Goal: Task Accomplishment & Management: Complete application form

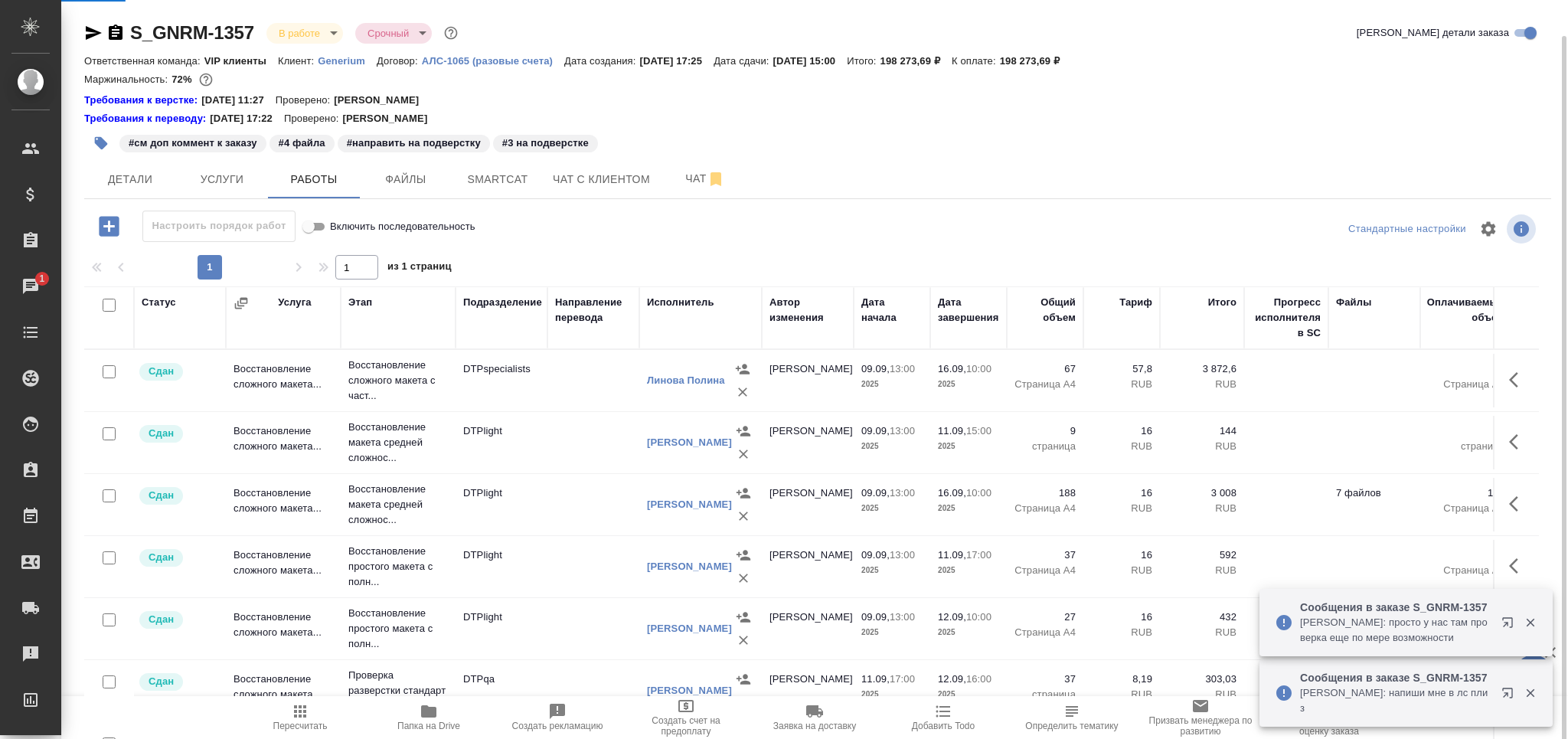
scroll to position [18, 0]
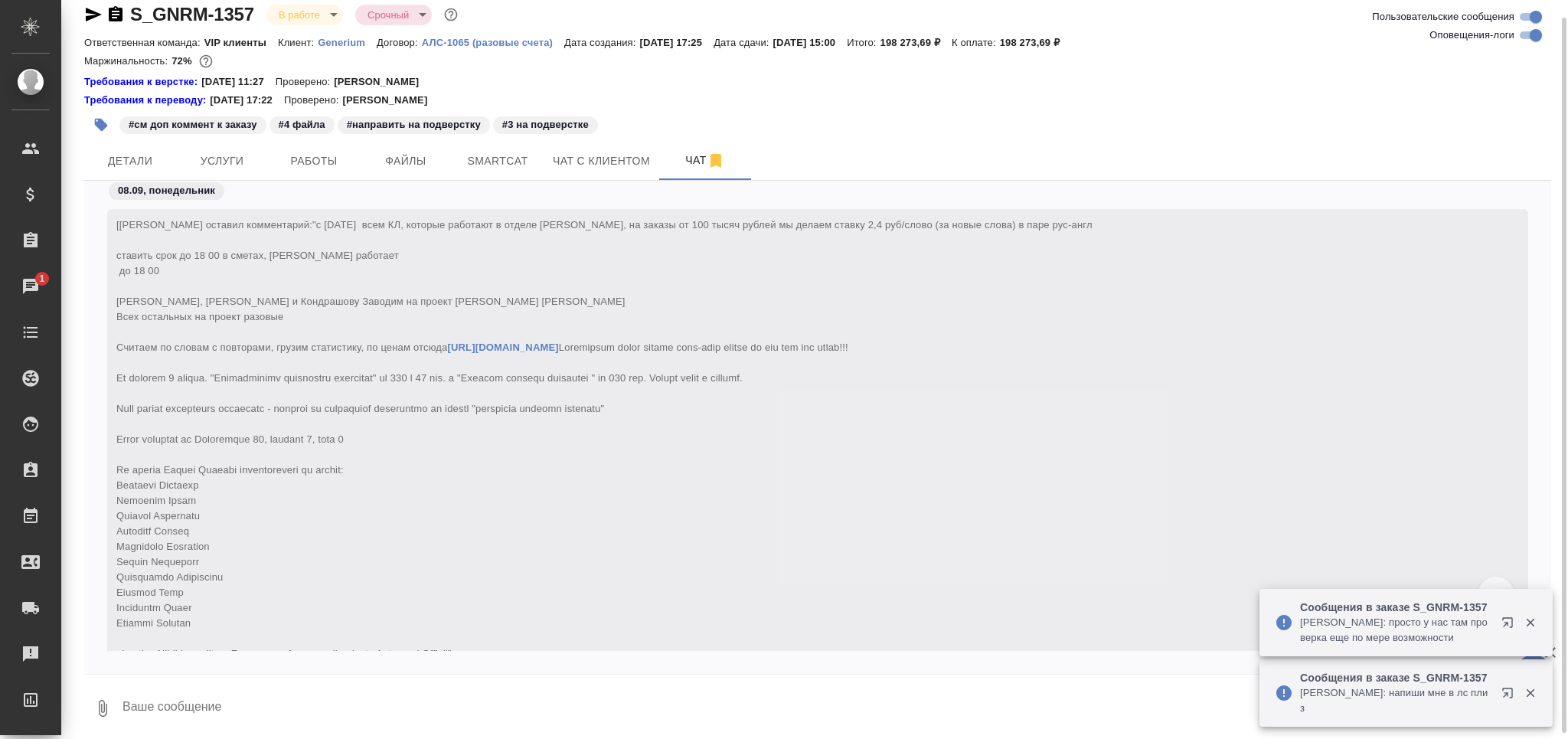
scroll to position [208160, 0]
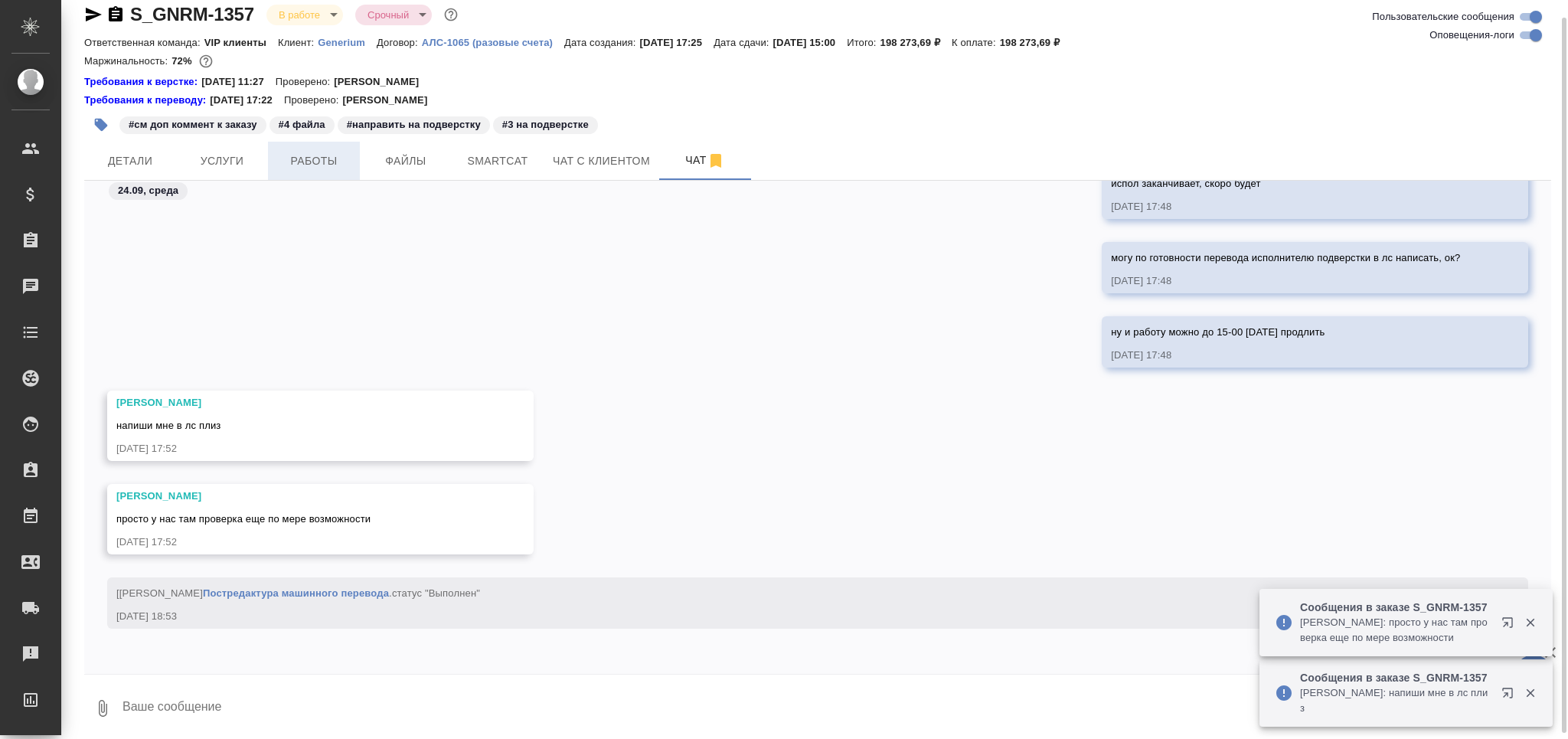
click at [319, 153] on span "Работы" at bounding box center [314, 161] width 73 height 19
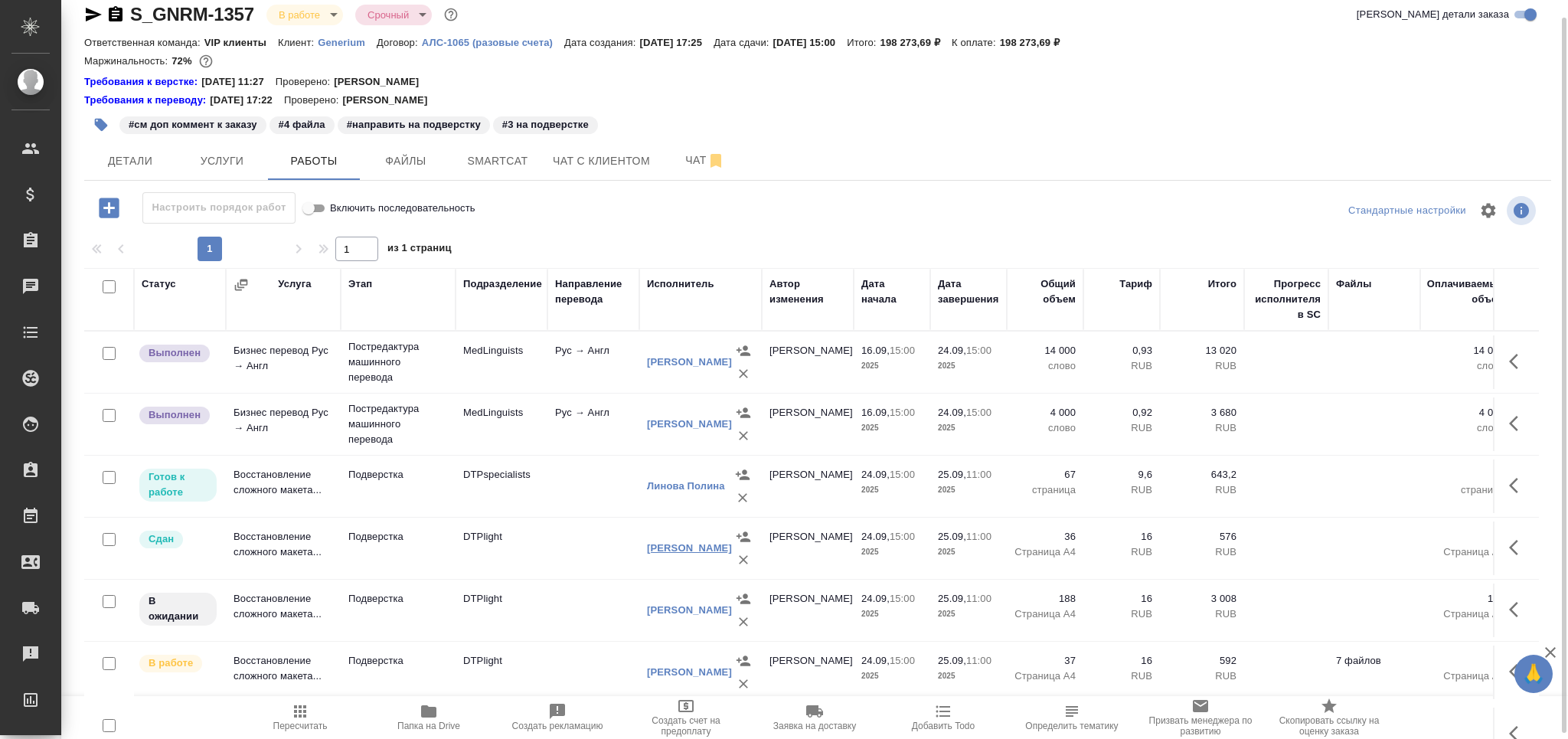
scroll to position [637, 0]
click at [536, 598] on td "DTPlight" at bounding box center [502, 610] width 92 height 53
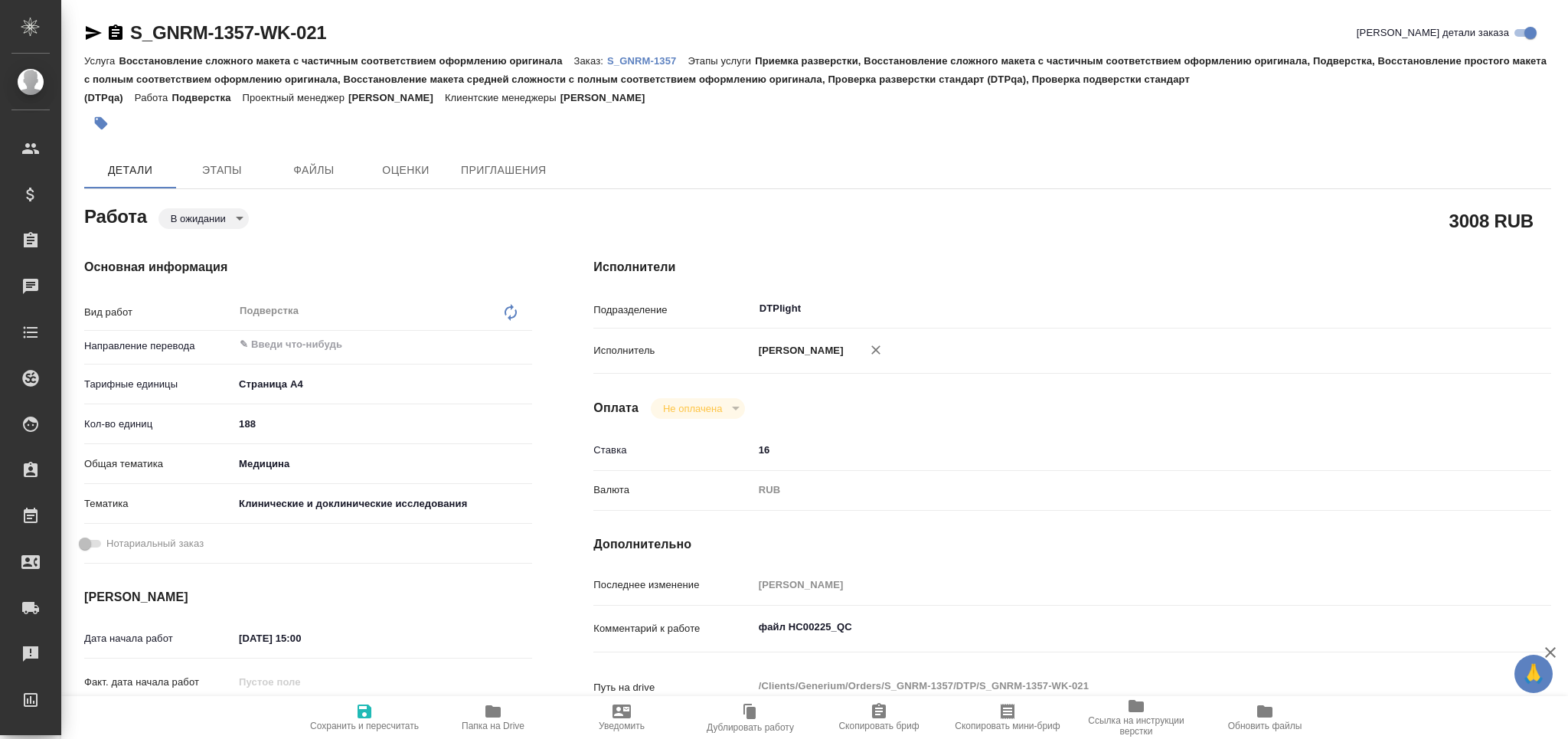
type textarea "x"
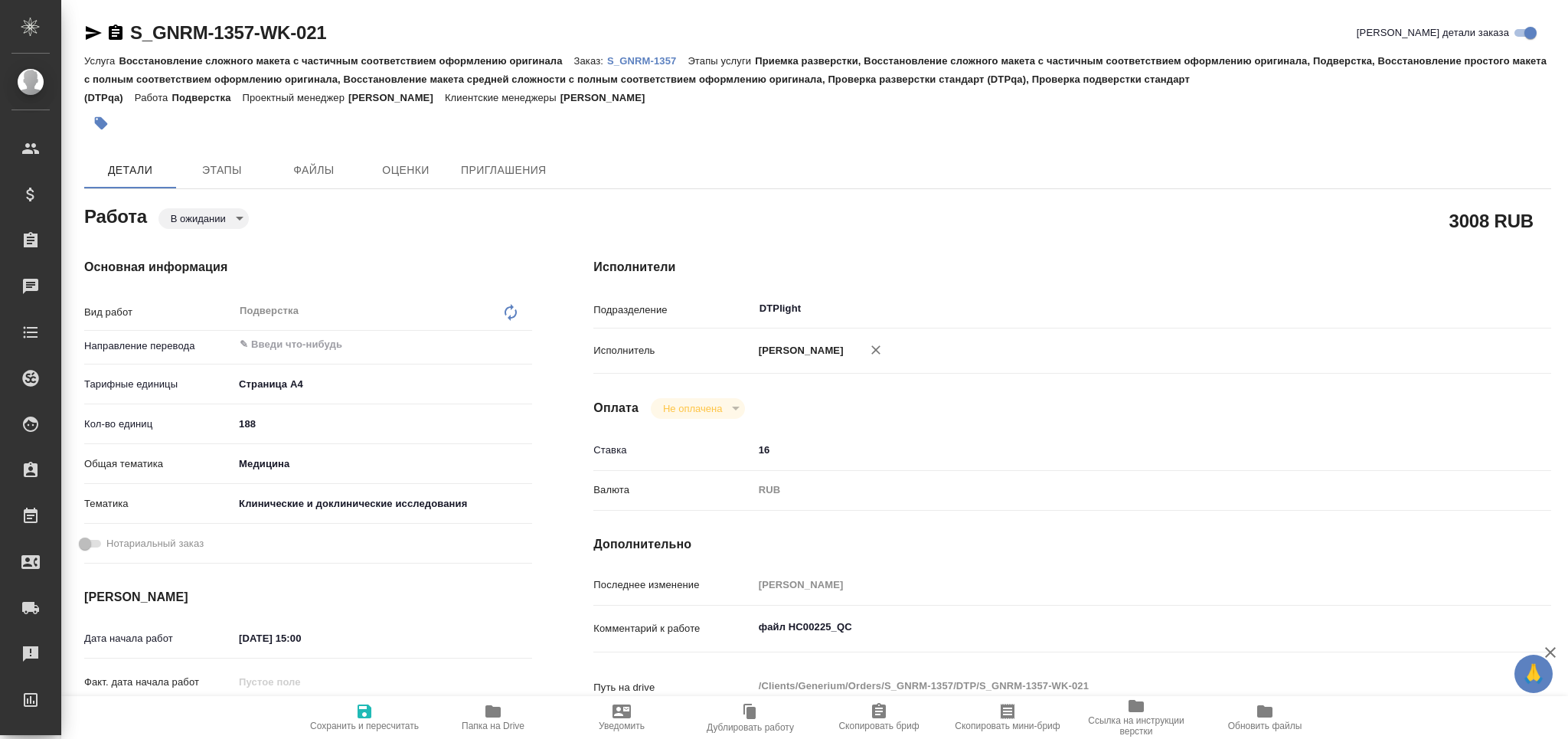
type textarea "x"
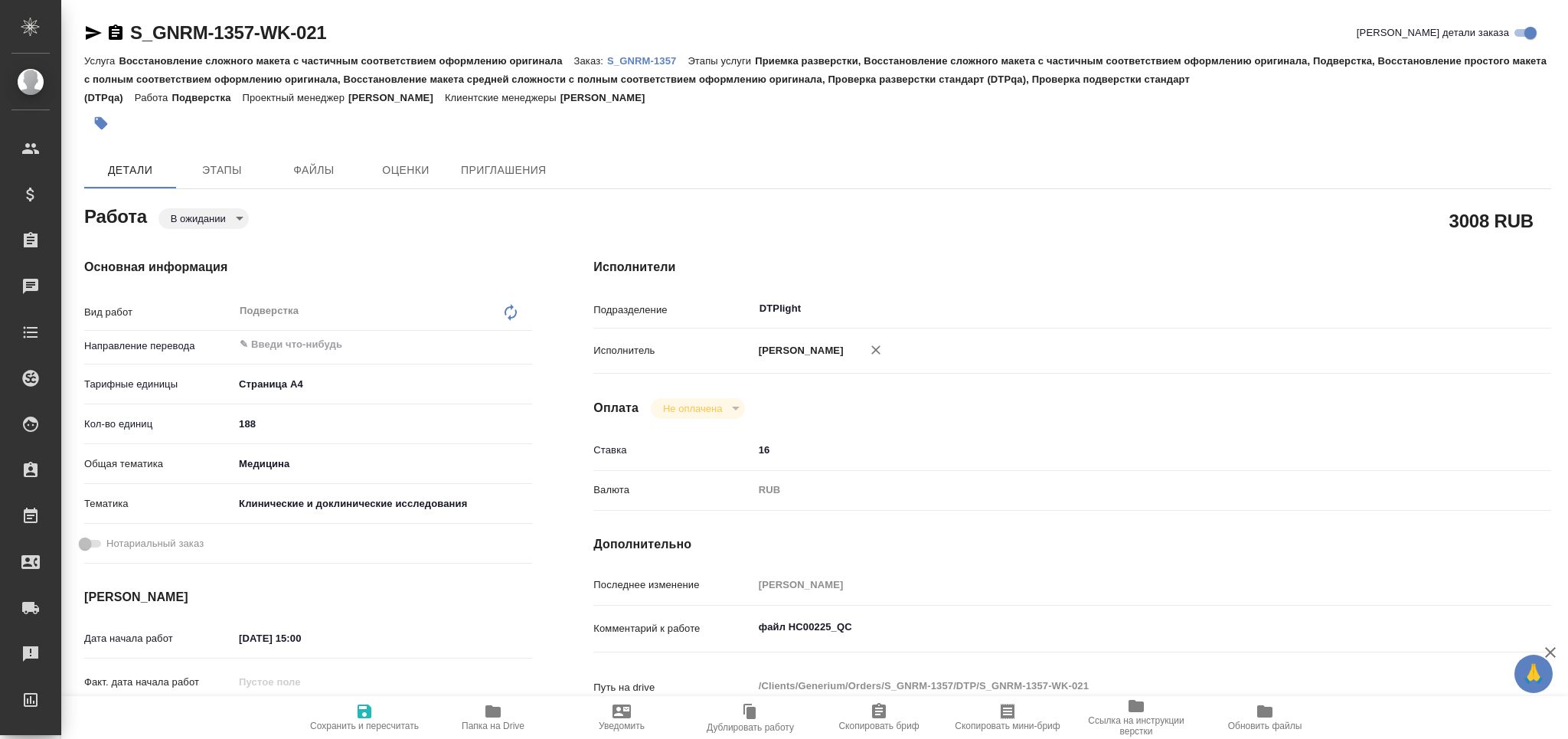
type textarea "x"
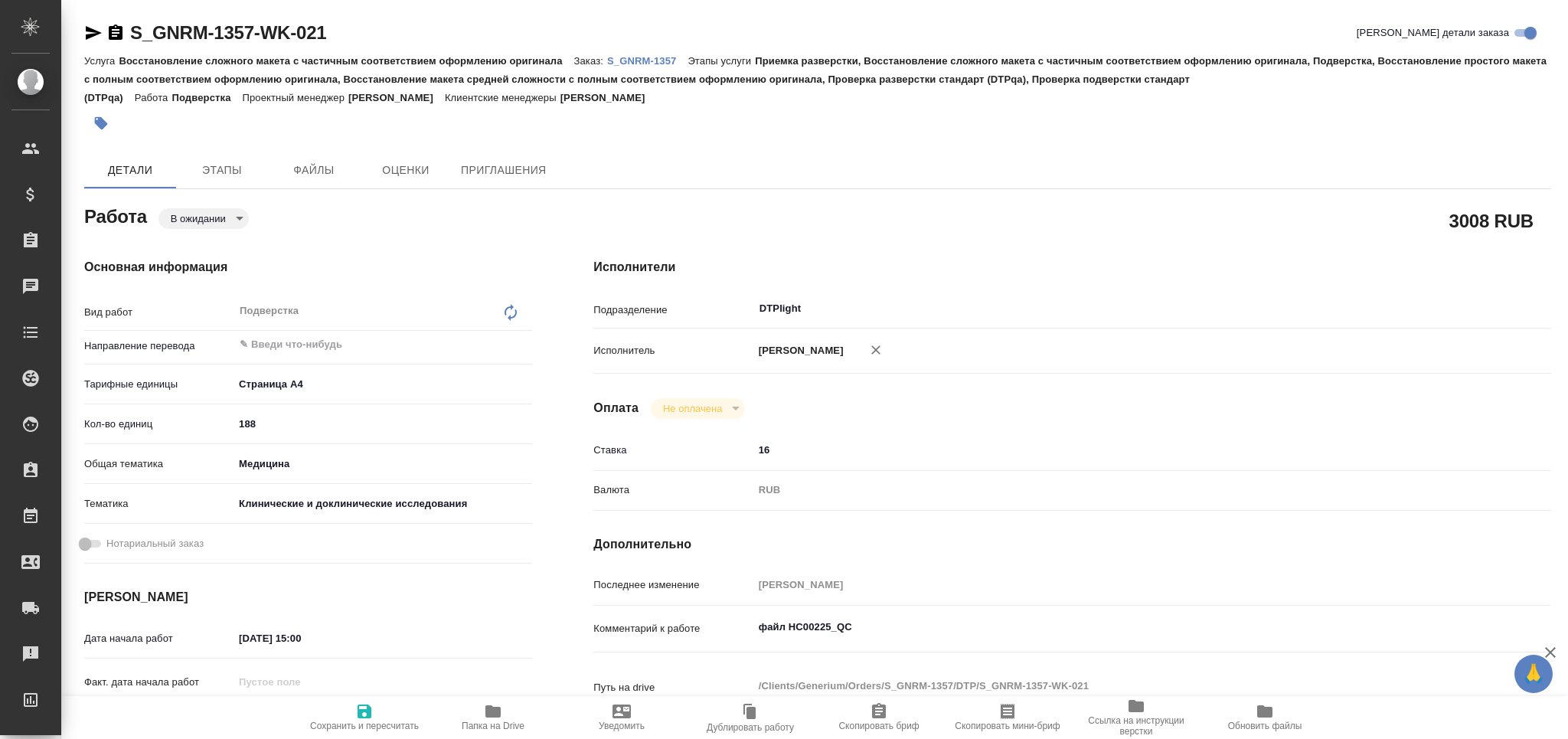
scroll to position [204, 0]
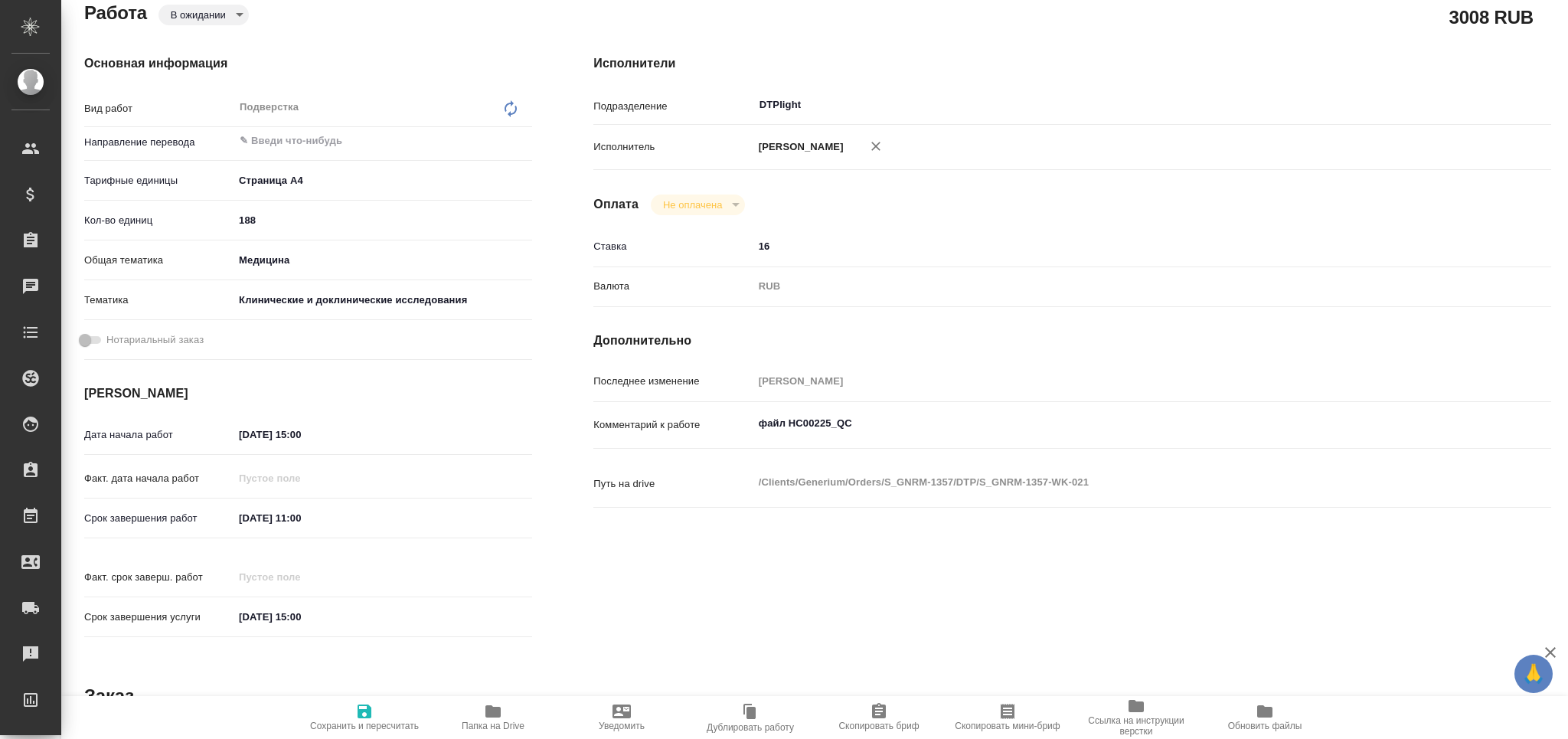
type textarea "x"
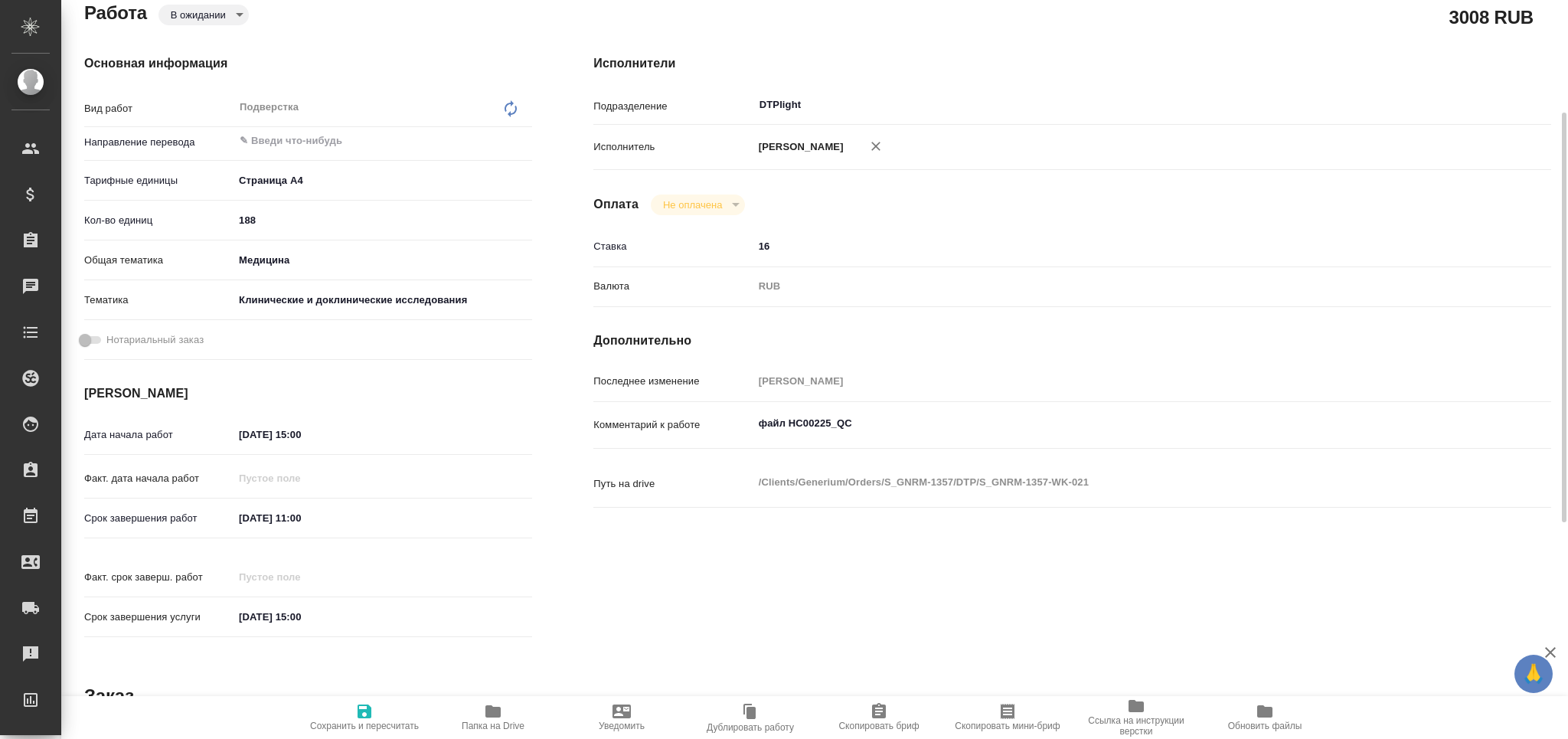
type textarea "x"
click at [884, 437] on textarea "файл НС00225_QC" at bounding box center [1112, 424] width 716 height 26
type textarea "x"
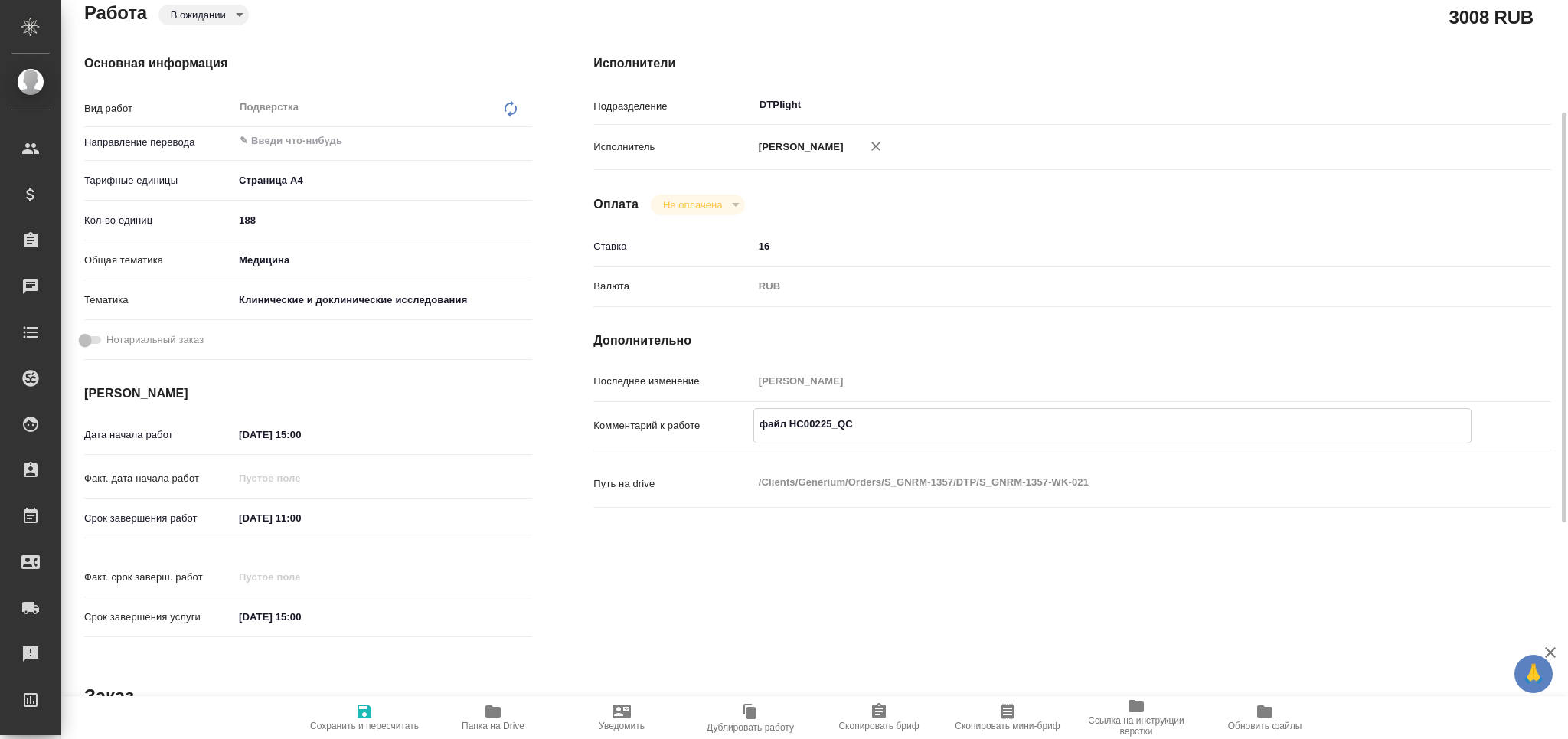
type textarea "x"
type textarea "файл НС00225_QC"
type textarea "x"
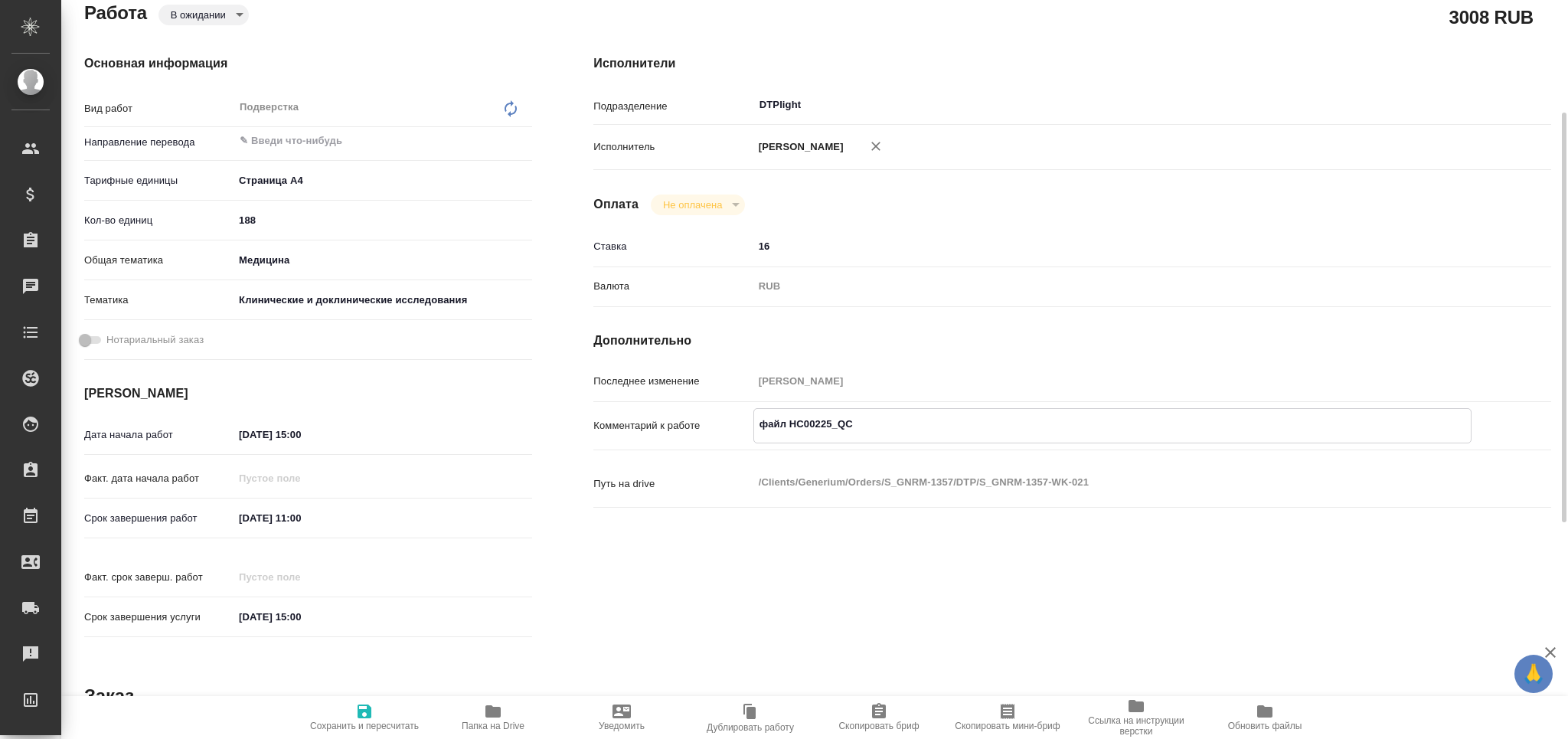
type textarea "x"
type textarea "файл НС00225_QC"
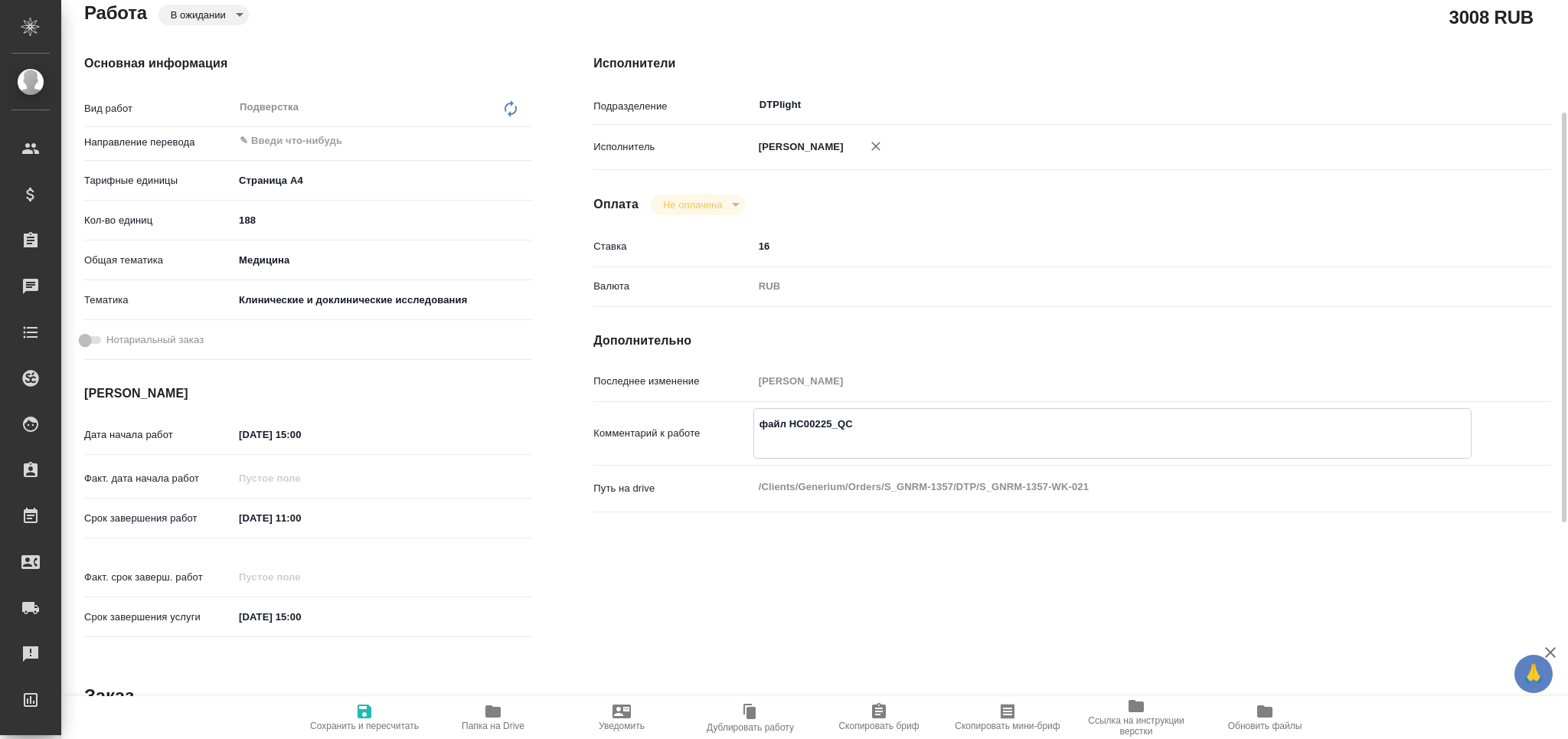
type textarea "x"
paste textarea "https://drive.awatera.com/apps/files/?dir=/Shares/Generium/Orders/S_GNRM-1357/T…"
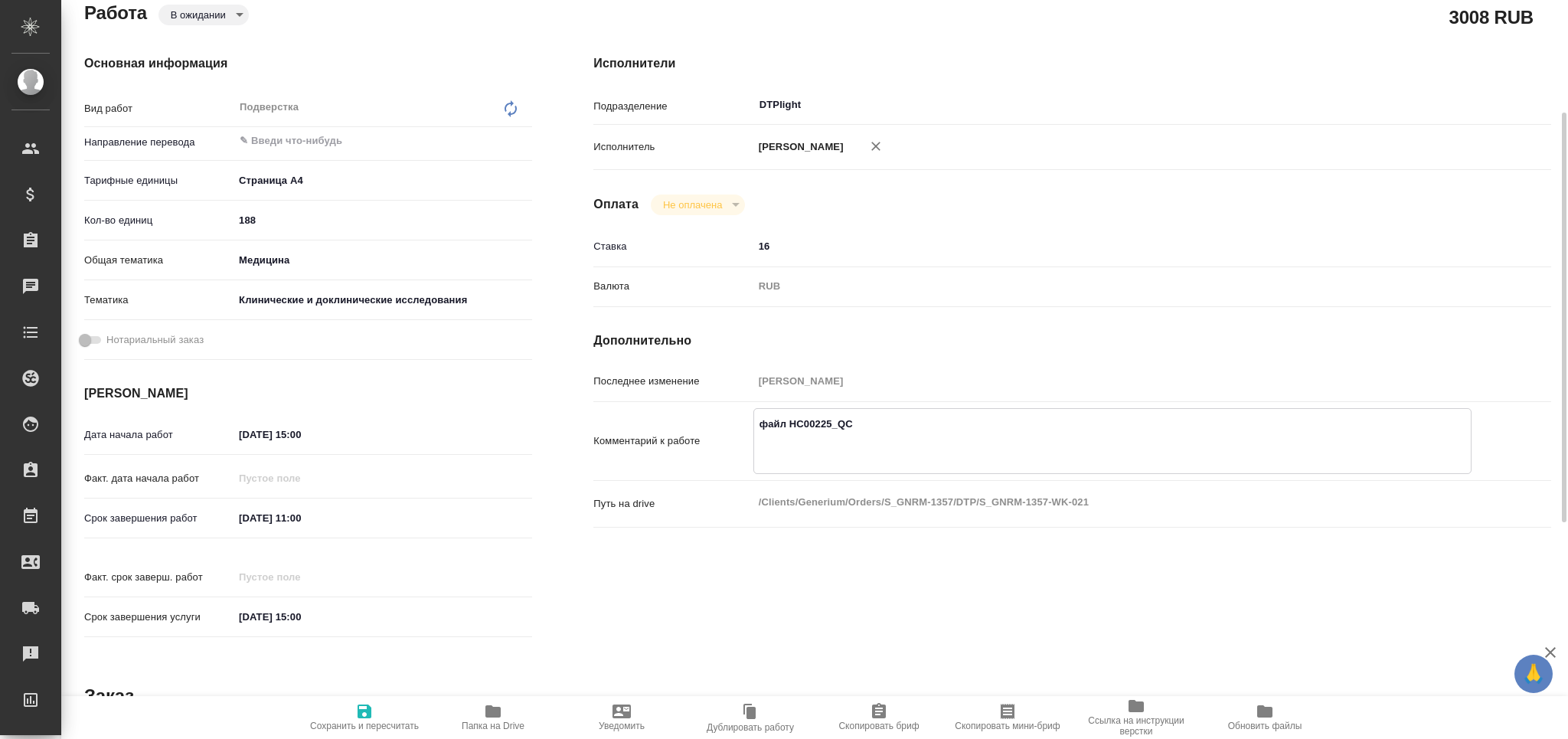
type textarea "x"
type textarea "файл НС00225_QC https://drive.awatera.com/apps/files/?dir=/Shares/Generium/Orde…"
type textarea "x"
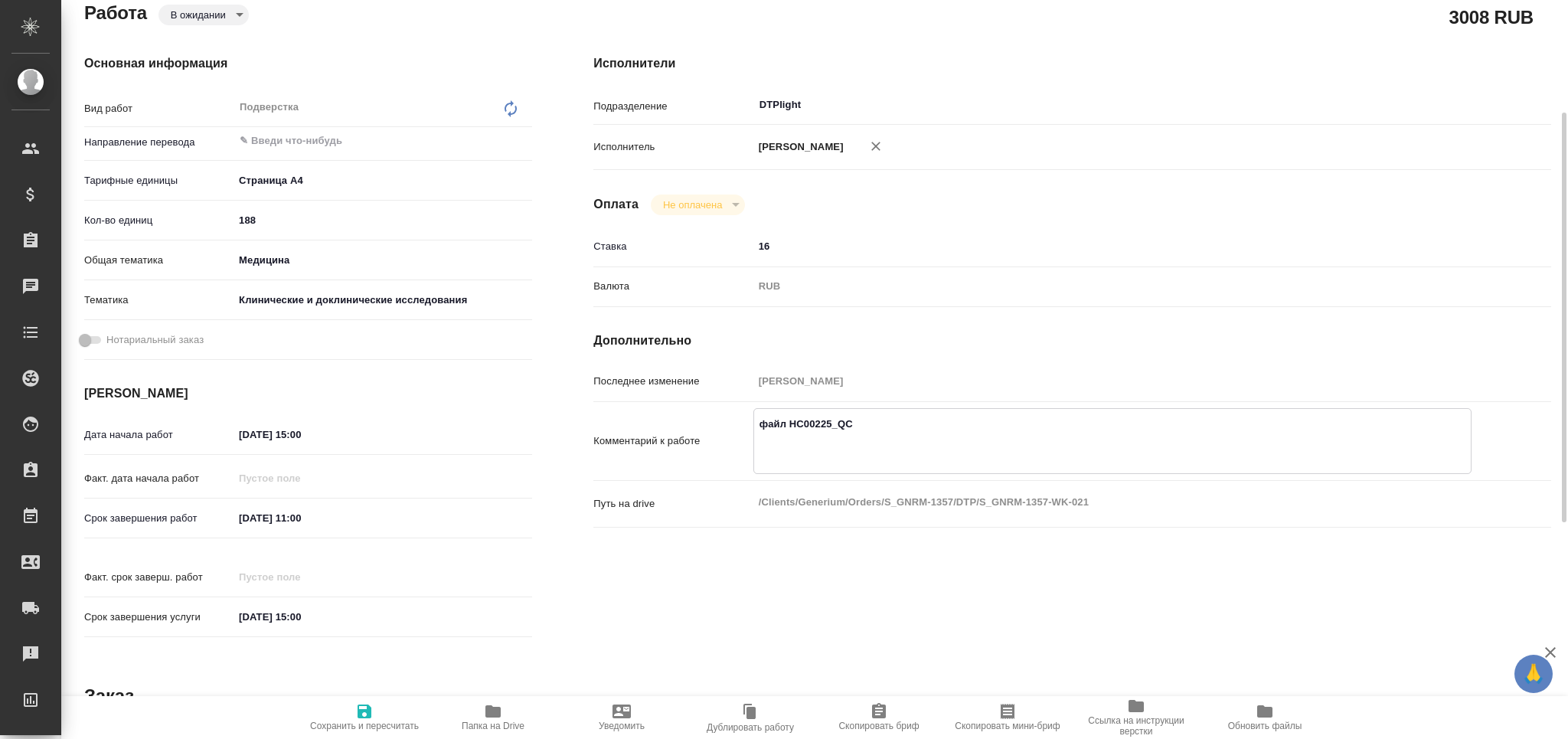
type textarea "x"
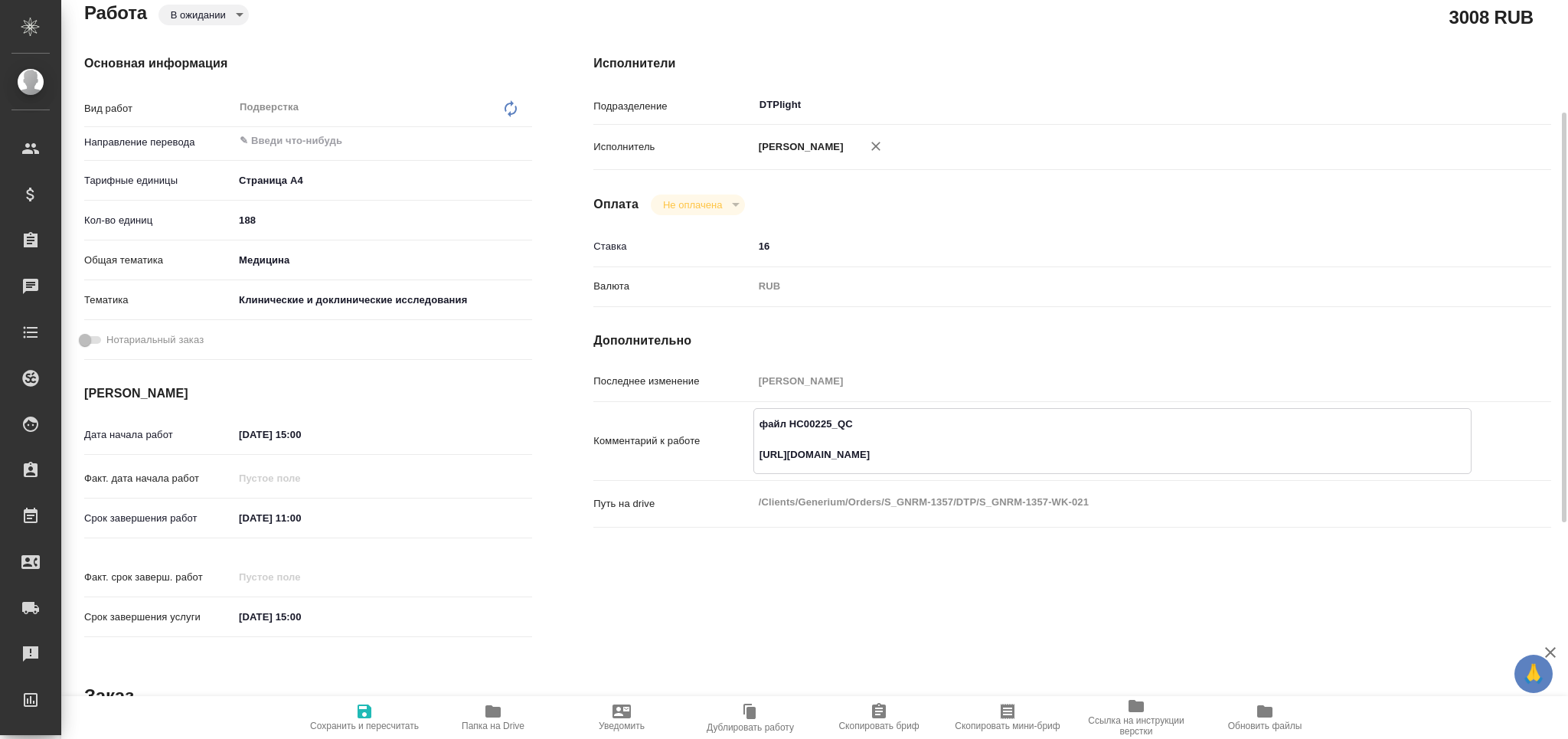
type textarea "x"
type textarea "файл НС00225_QC https://drive.awatera.com/apps/files/?dir=/Shares/Generium/Orde…"
type textarea "x"
click at [357, 714] on icon "button" at bounding box center [364, 711] width 14 height 14
type textarea "x"
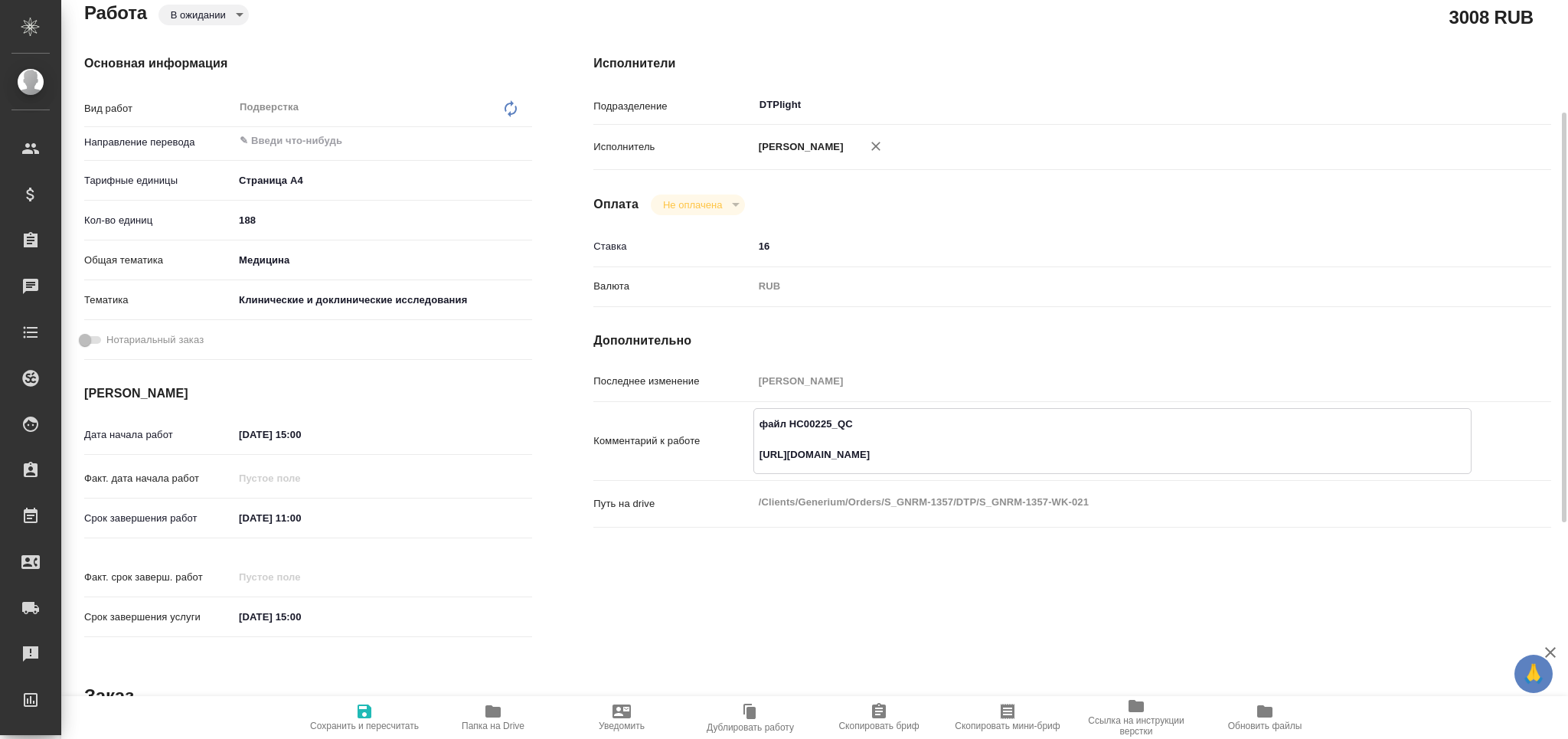
type textarea "x"
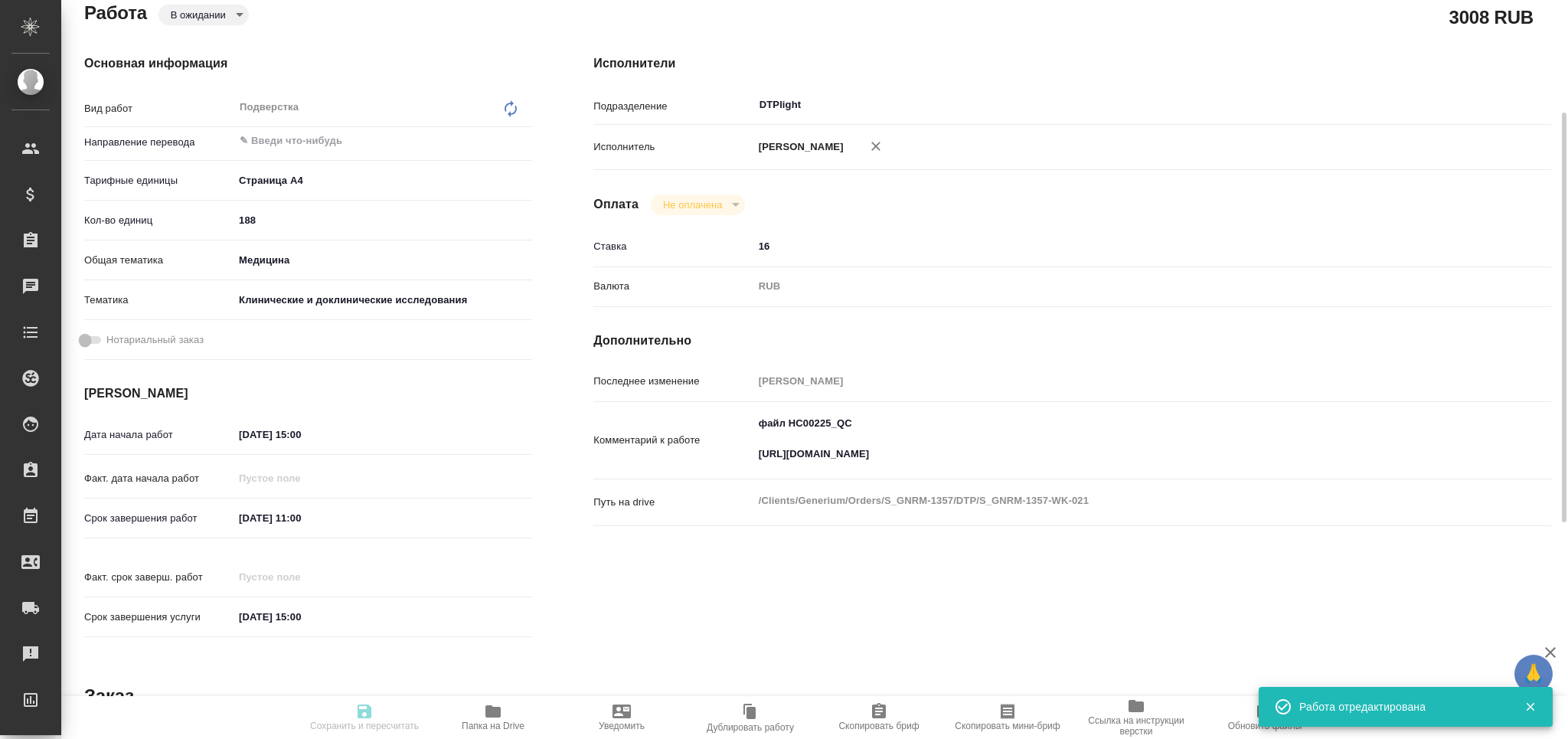
type textarea "x"
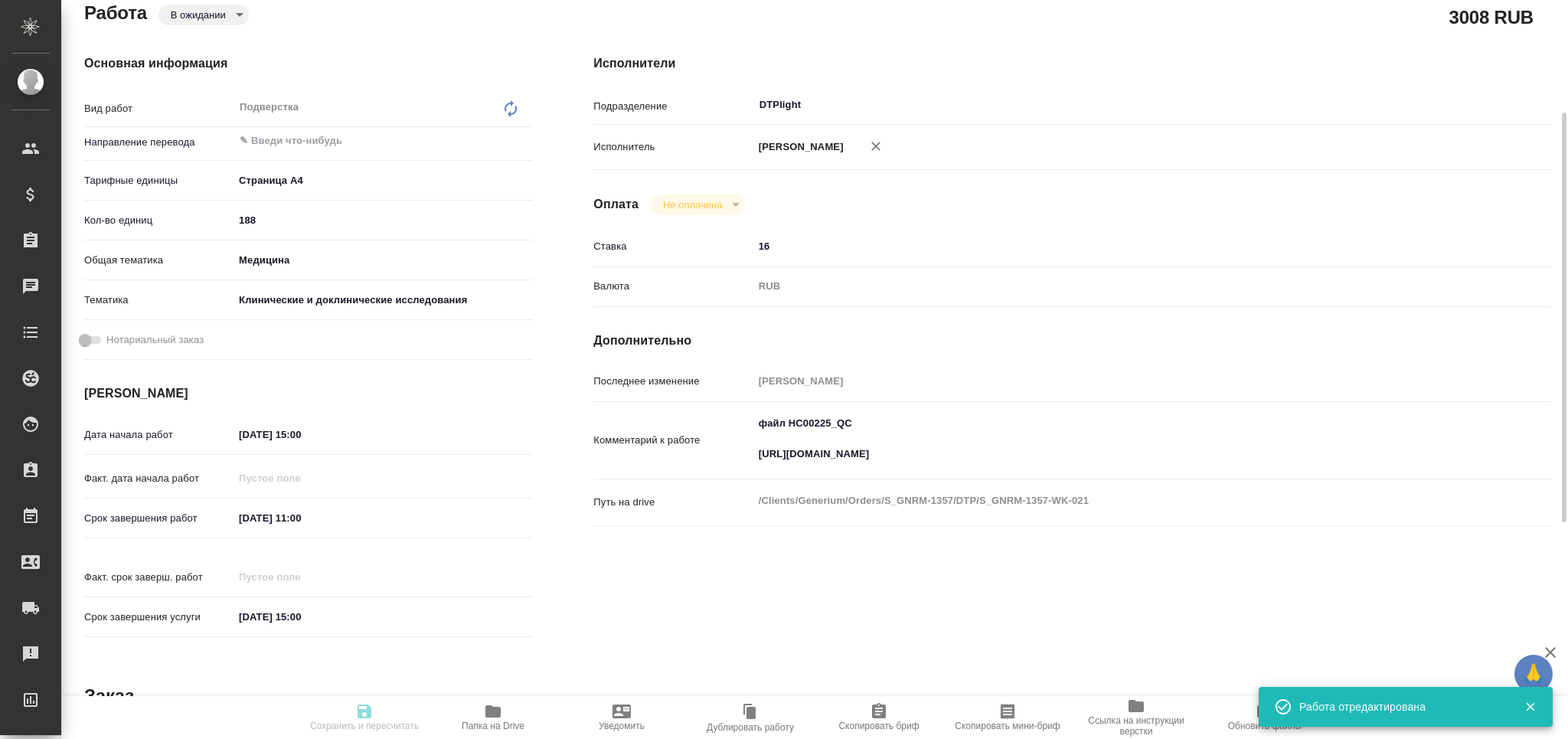
type textarea "x"
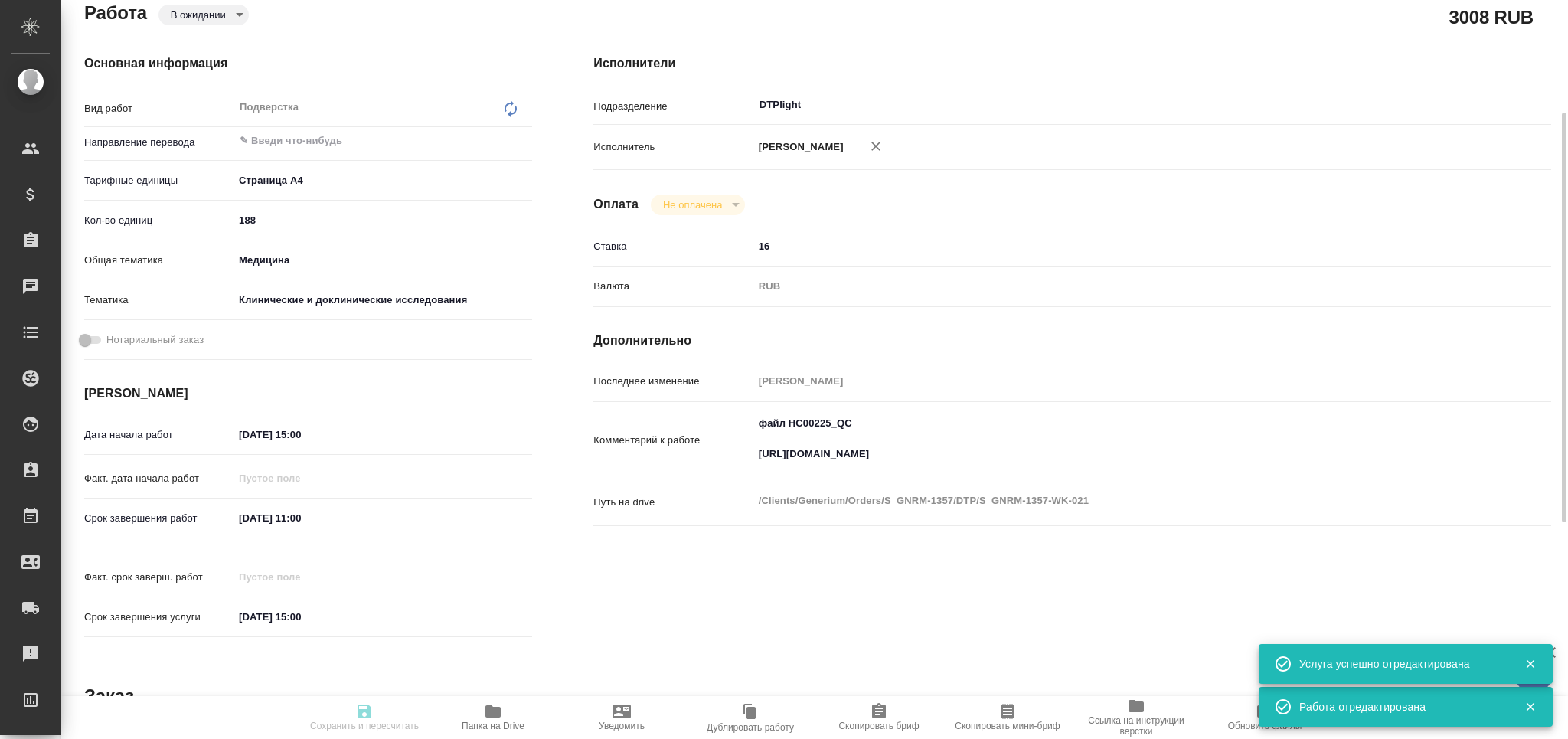
type input "pending"
type textarea "Подверстка"
type textarea "x"
type input "5f036ec4e16dec2d6b59c8ff"
type input "188"
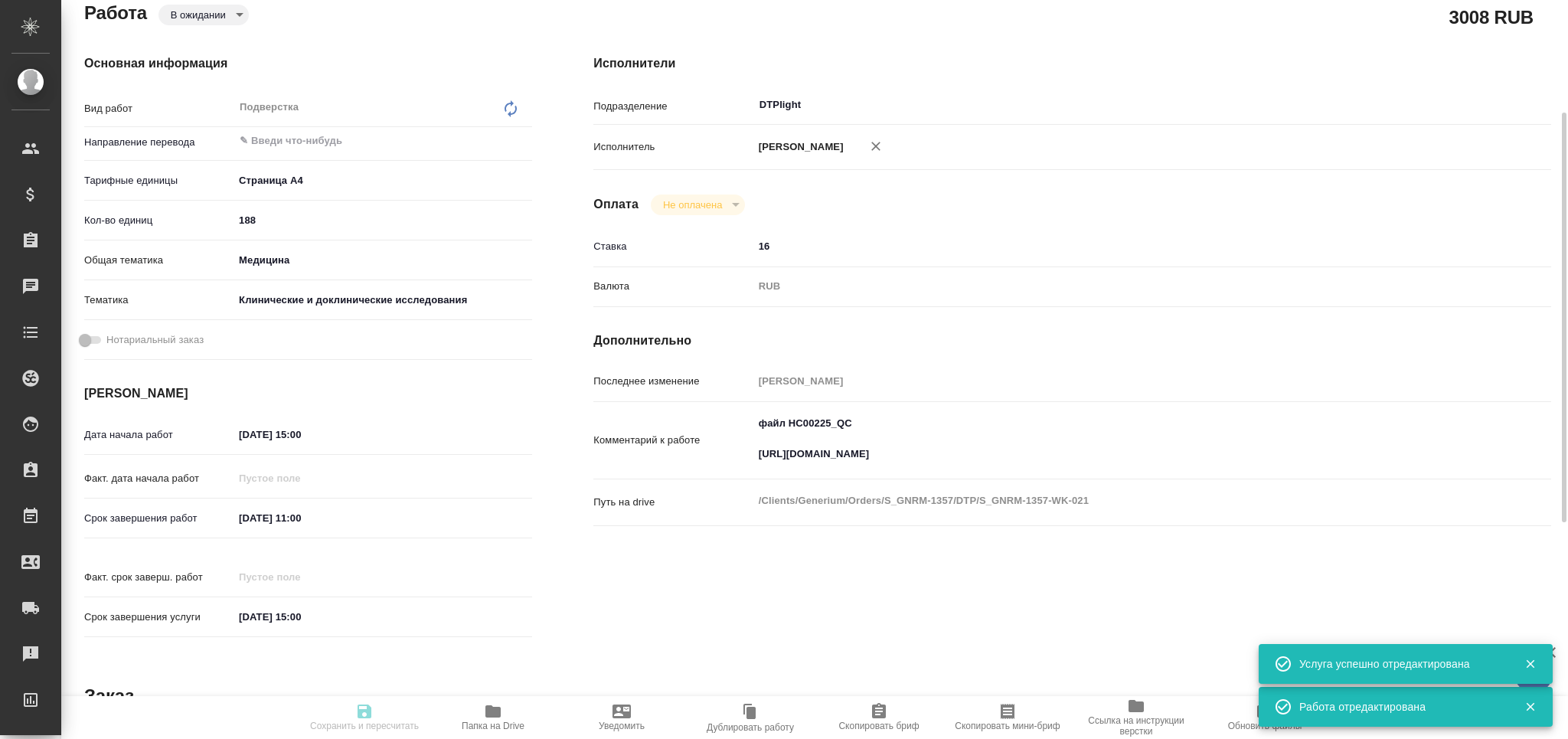
type input "med"
type input "5a8b8b956a9677013d343d9e"
type input "24.09.2025 15:00"
type input "25.09.2025 11:00"
type input "25.09.2025 15:00"
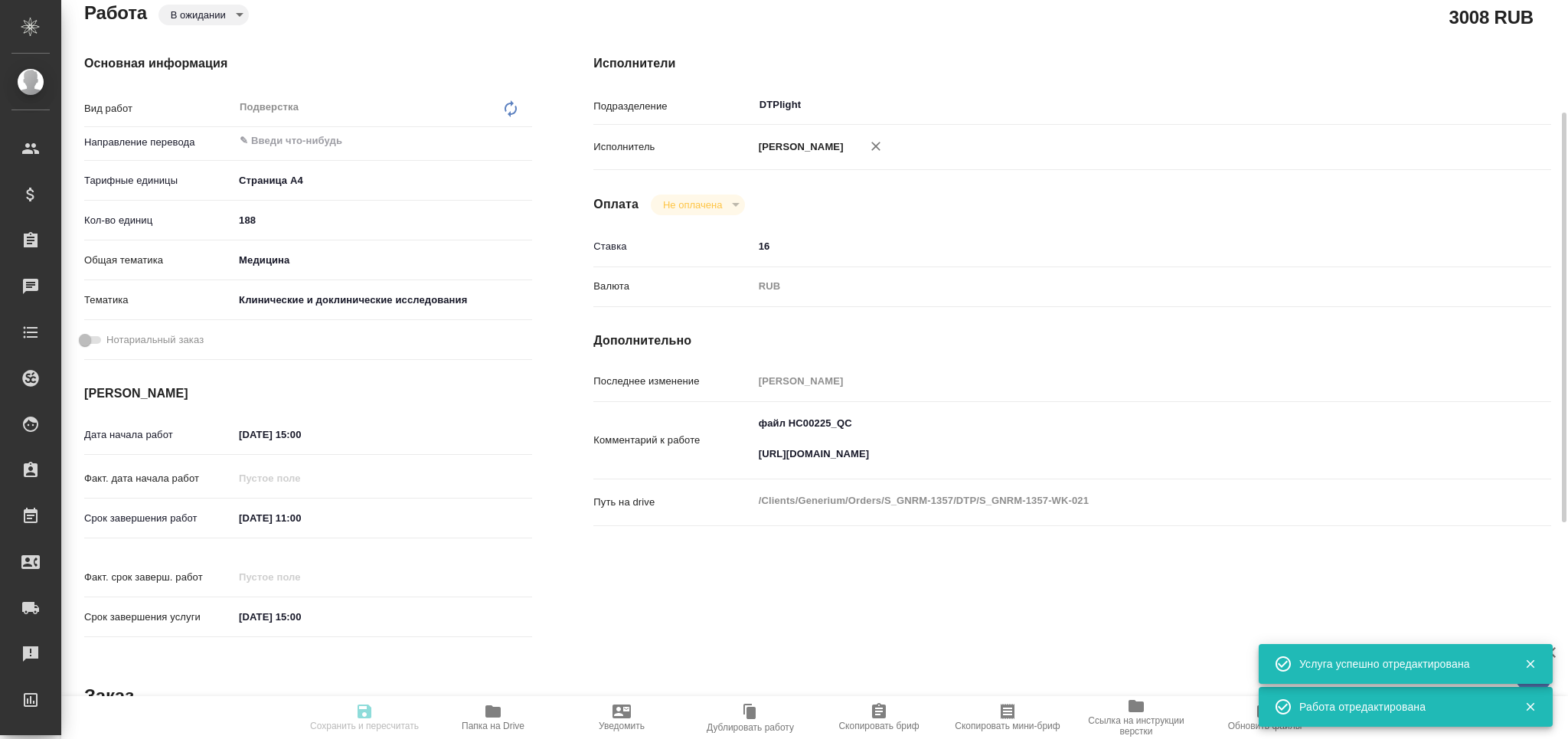
type input "DTPlight"
type input "notPayed"
type input "16"
type input "RUB"
type input "[PERSON_NAME]"
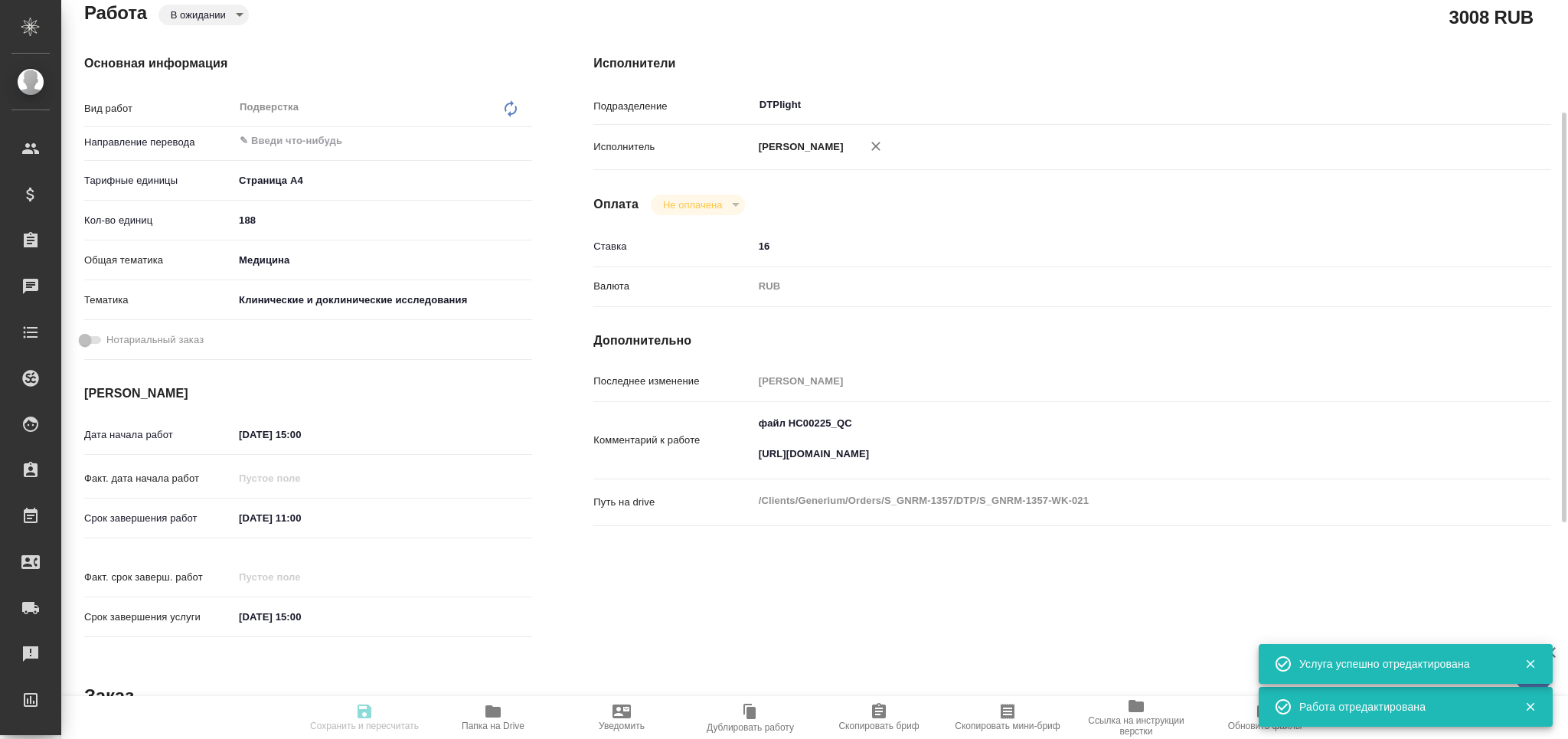
type textarea "файл НС00225_QC https://drive.awatera.com/apps/files/?dir=/Shares/Generium/Orde…"
type textarea "x"
type textarea "/Clients/Generium/Orders/S_GNRM-1357/DTP/S_GNRM-1357-WK-021"
type textarea "x"
type input "S_GNRM-1357"
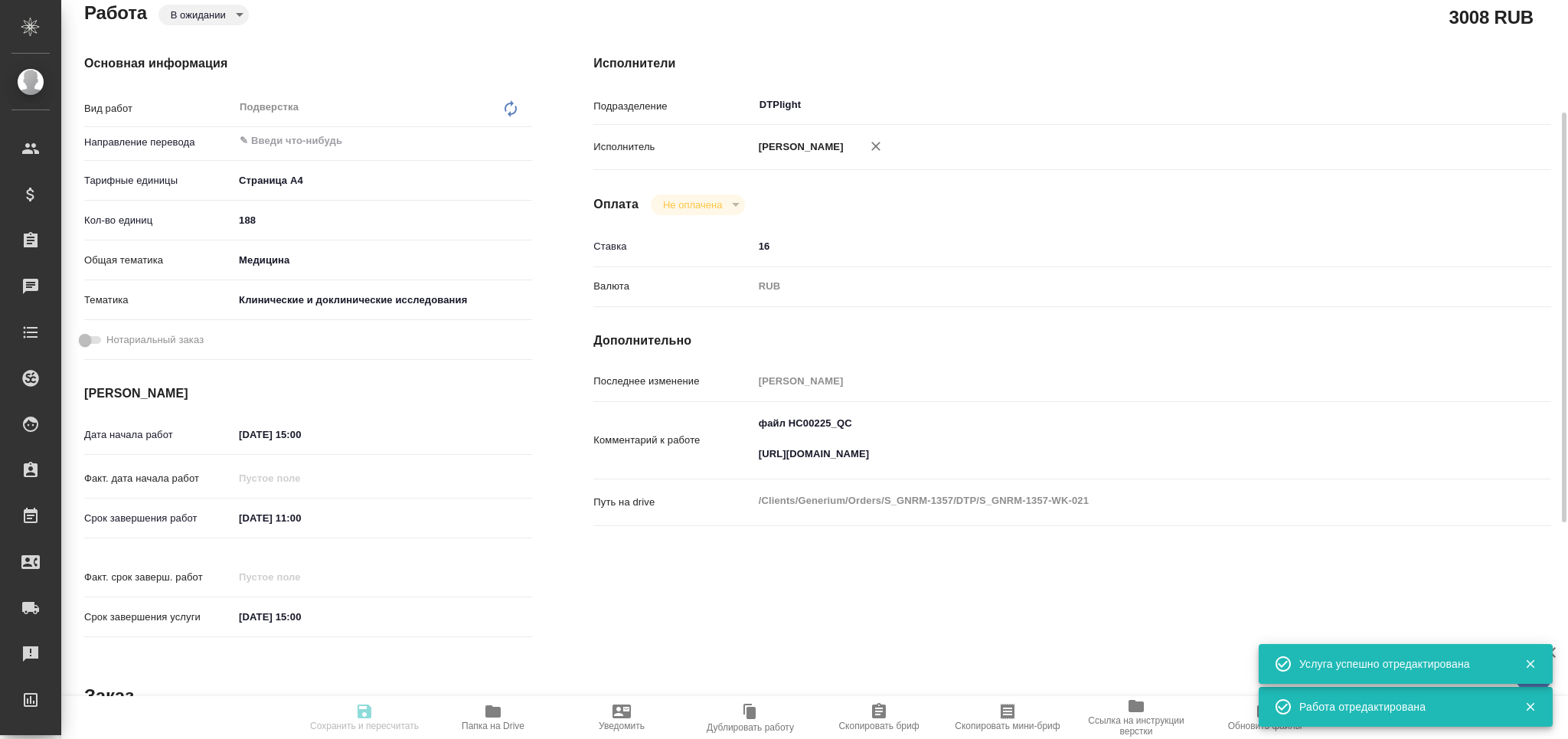
type input "Восстановление сложного макета с частичным соответствием оформлению оригинала"
type input "Приемка разверстки, Восстановление сложного макета с частичным соответствием оф…"
type input "[PERSON_NAME]"
type input "/Clients/Generium/Orders/S_GNRM-1357"
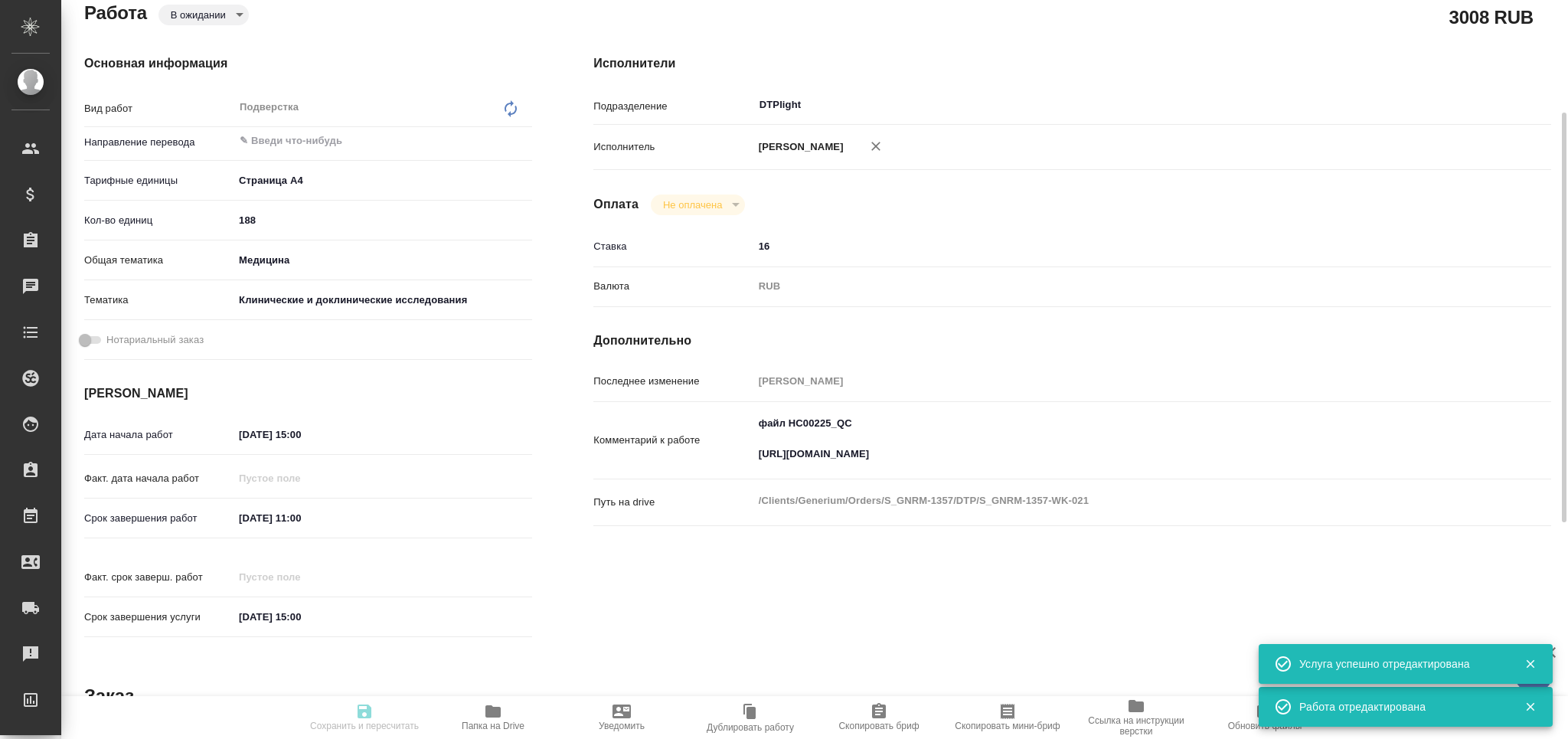
type textarea "x"
type textarea "Просим Вас взять в перевод с русского на английский язык документы по ссылке ни…"
type textarea "x"
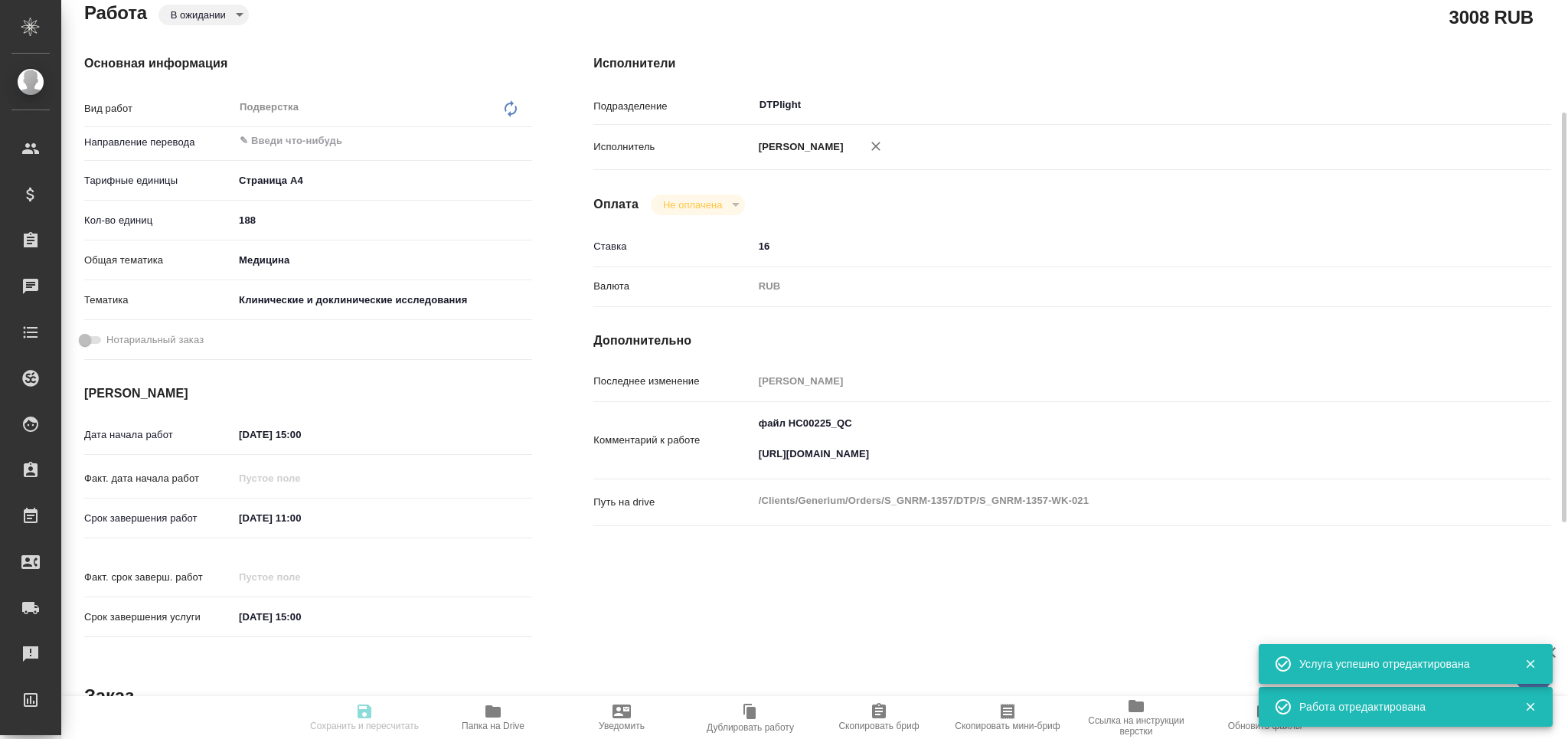
type textarea "x"
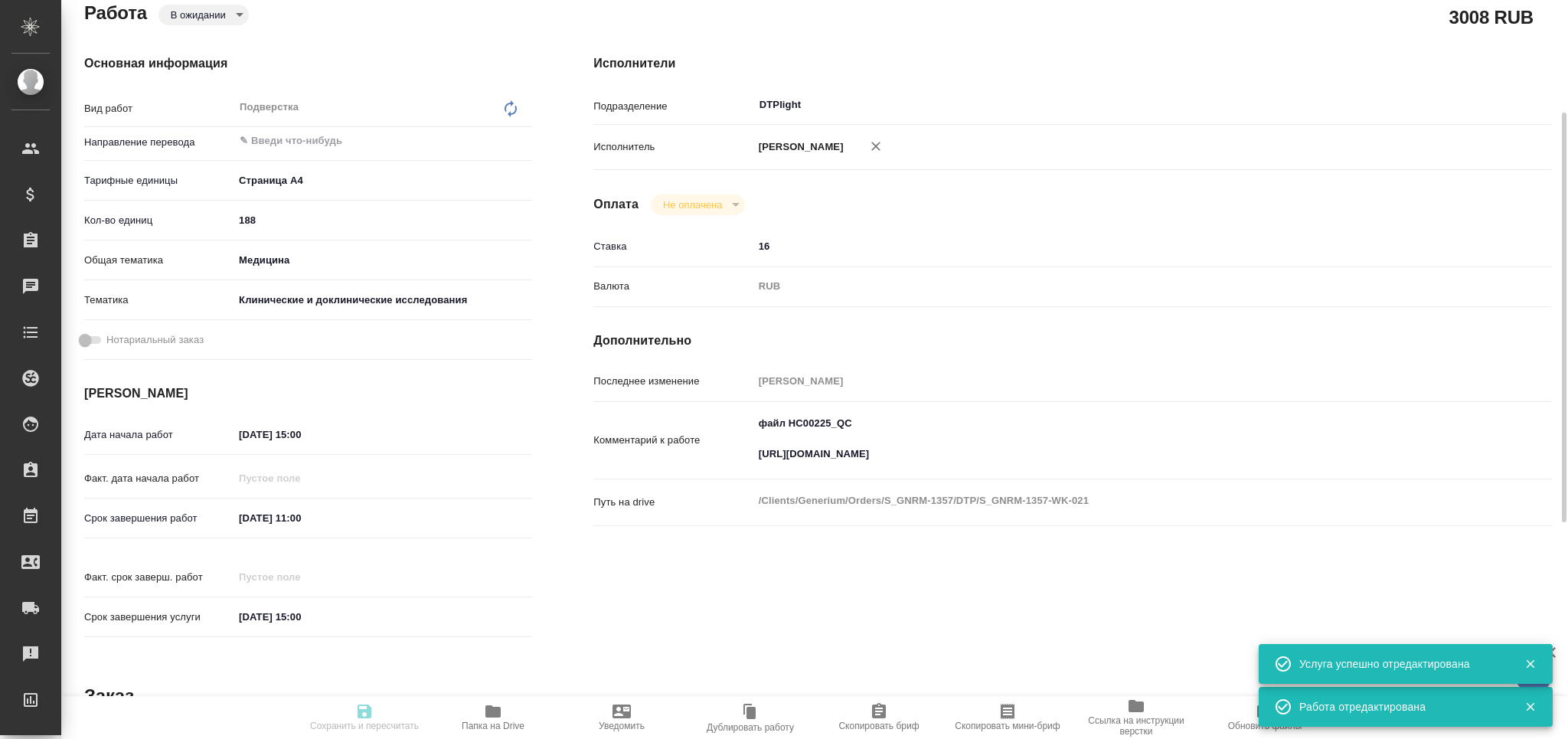
type textarea "x"
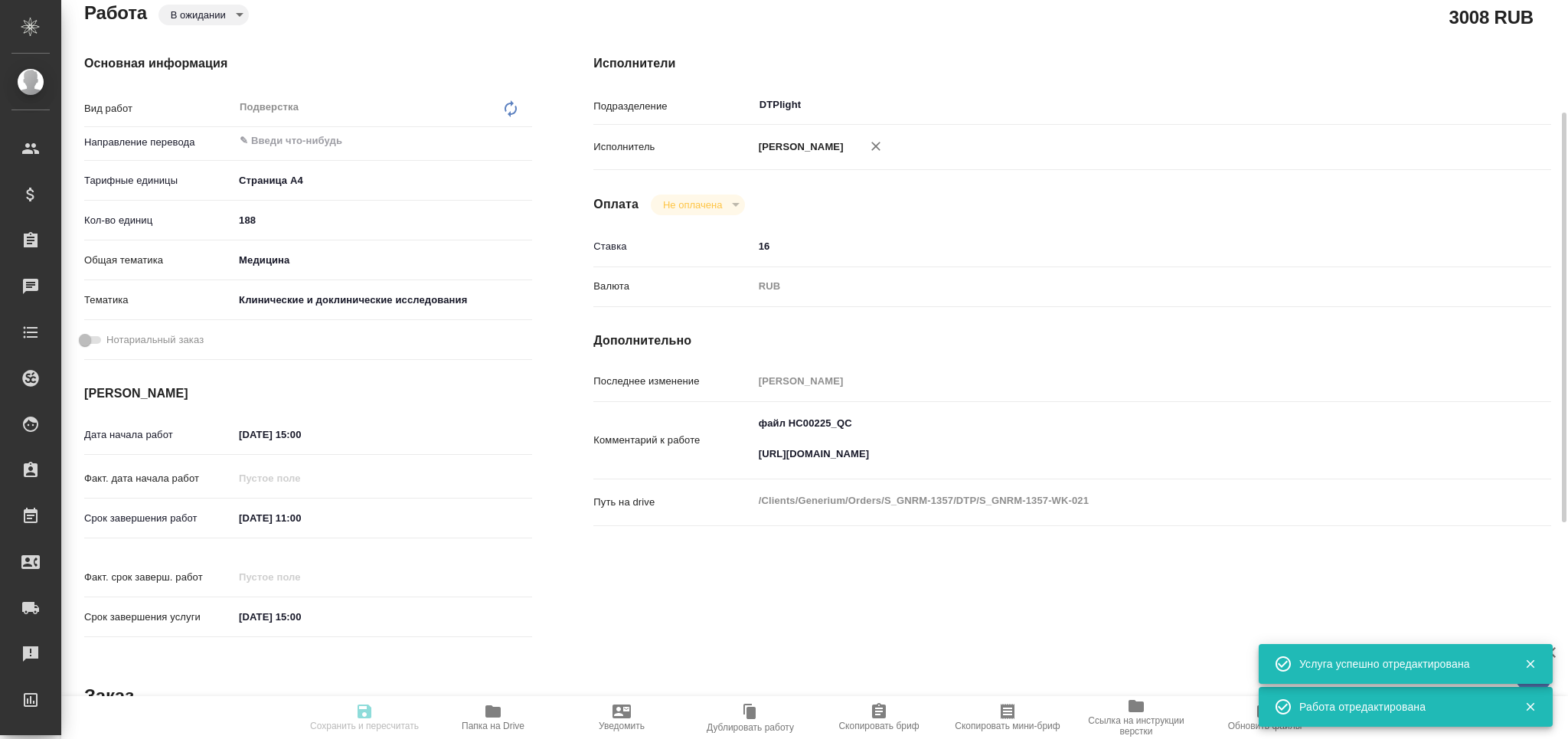
type textarea "x"
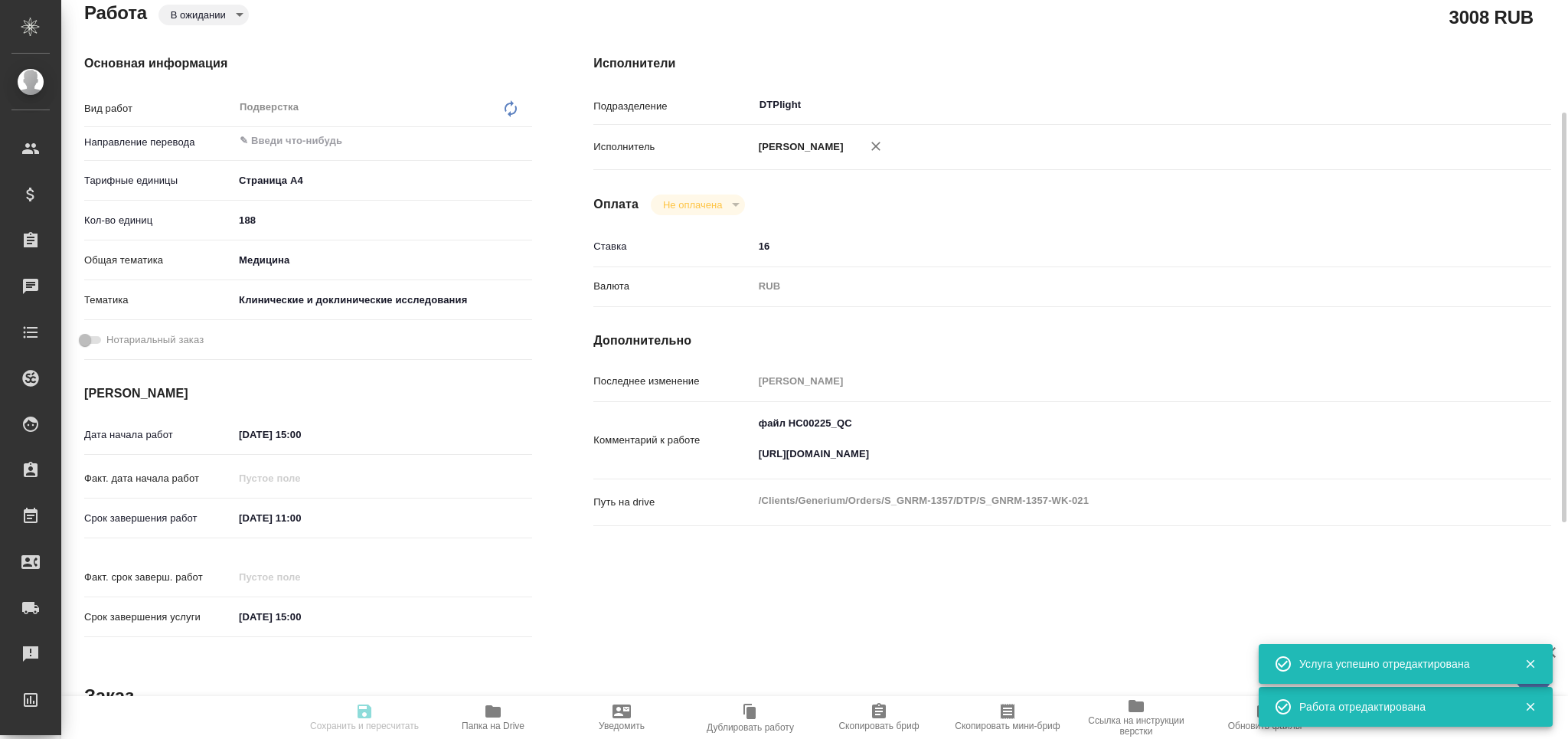
type textarea "x"
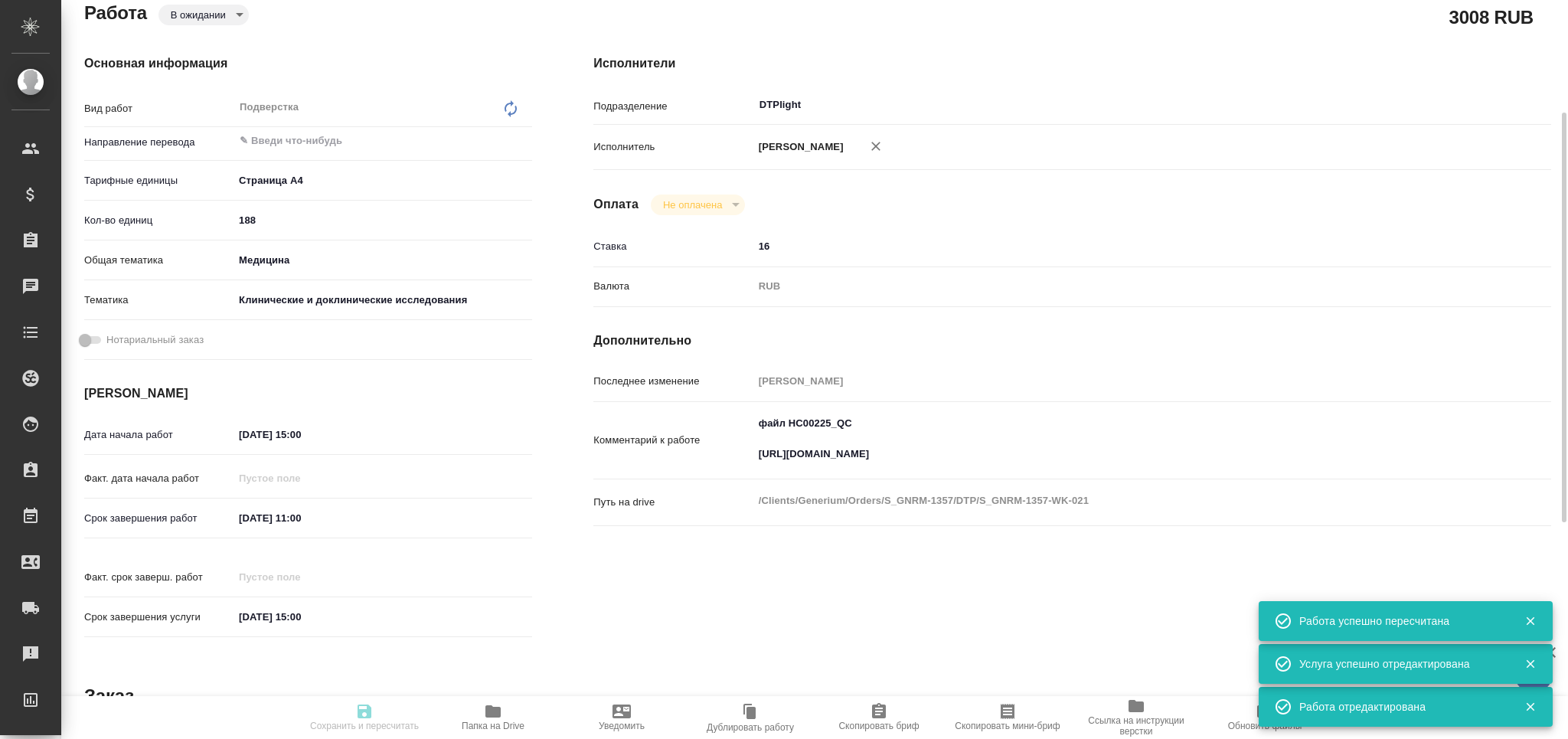
type input "pending"
type textarea "Подверстка"
type textarea "x"
type input "5f036ec4e16dec2d6b59c8ff"
type input "188"
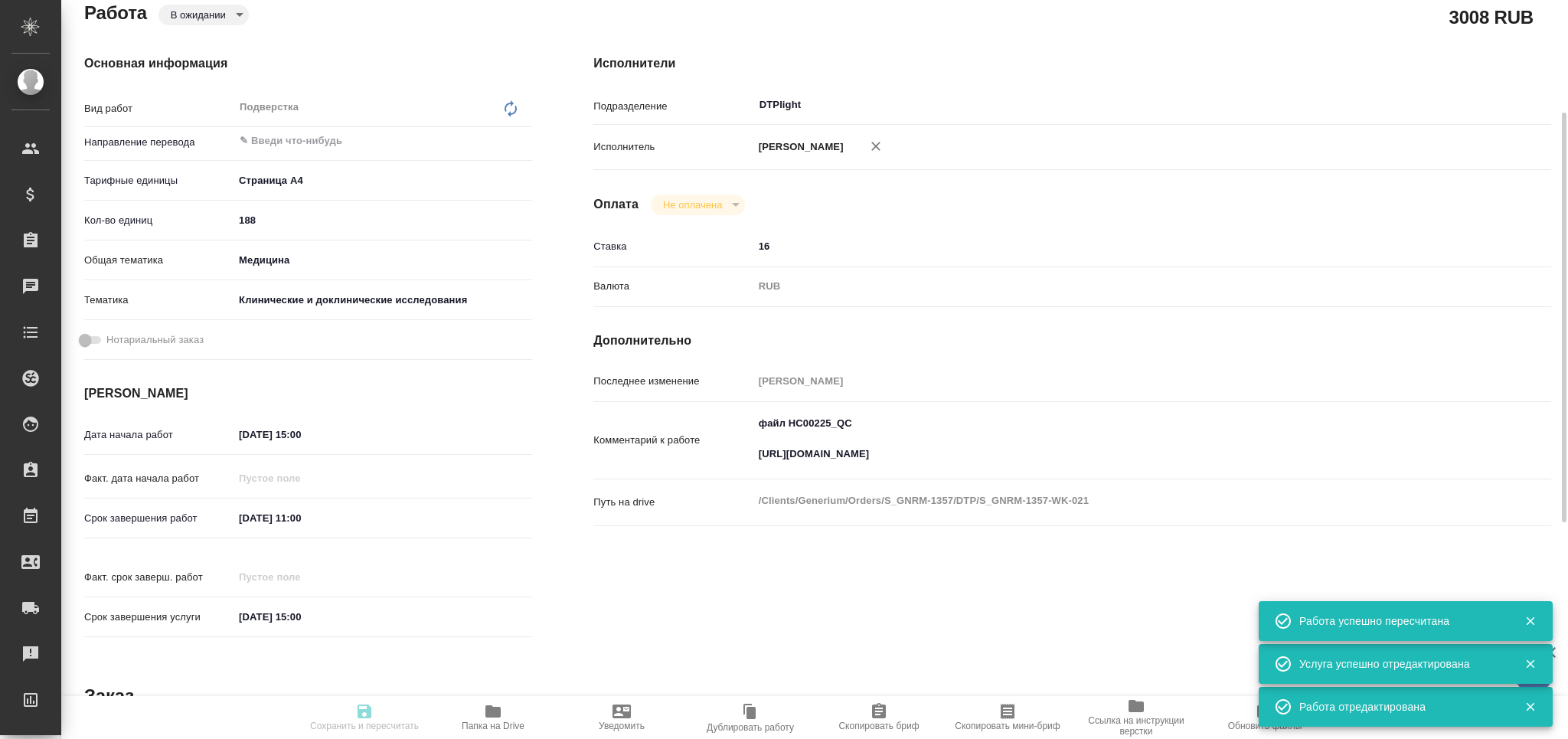
type input "med"
type input "5a8b8b956a9677013d343d9e"
type input "24.09.2025 15:00"
type input "25.09.2025 11:00"
type input "25.09.2025 15:00"
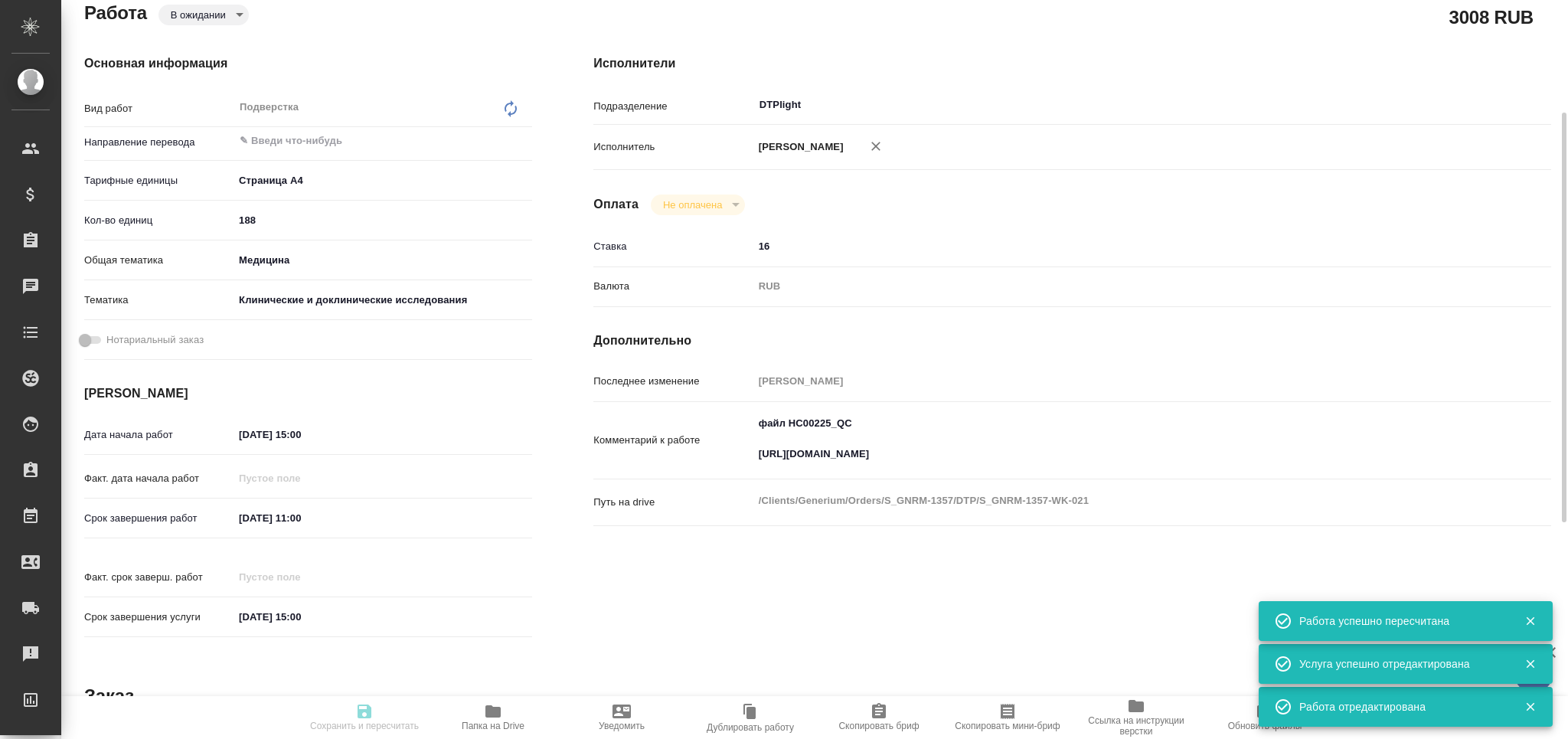
type input "DTPlight"
type input "notPayed"
type input "16"
type input "RUB"
type input "[PERSON_NAME]"
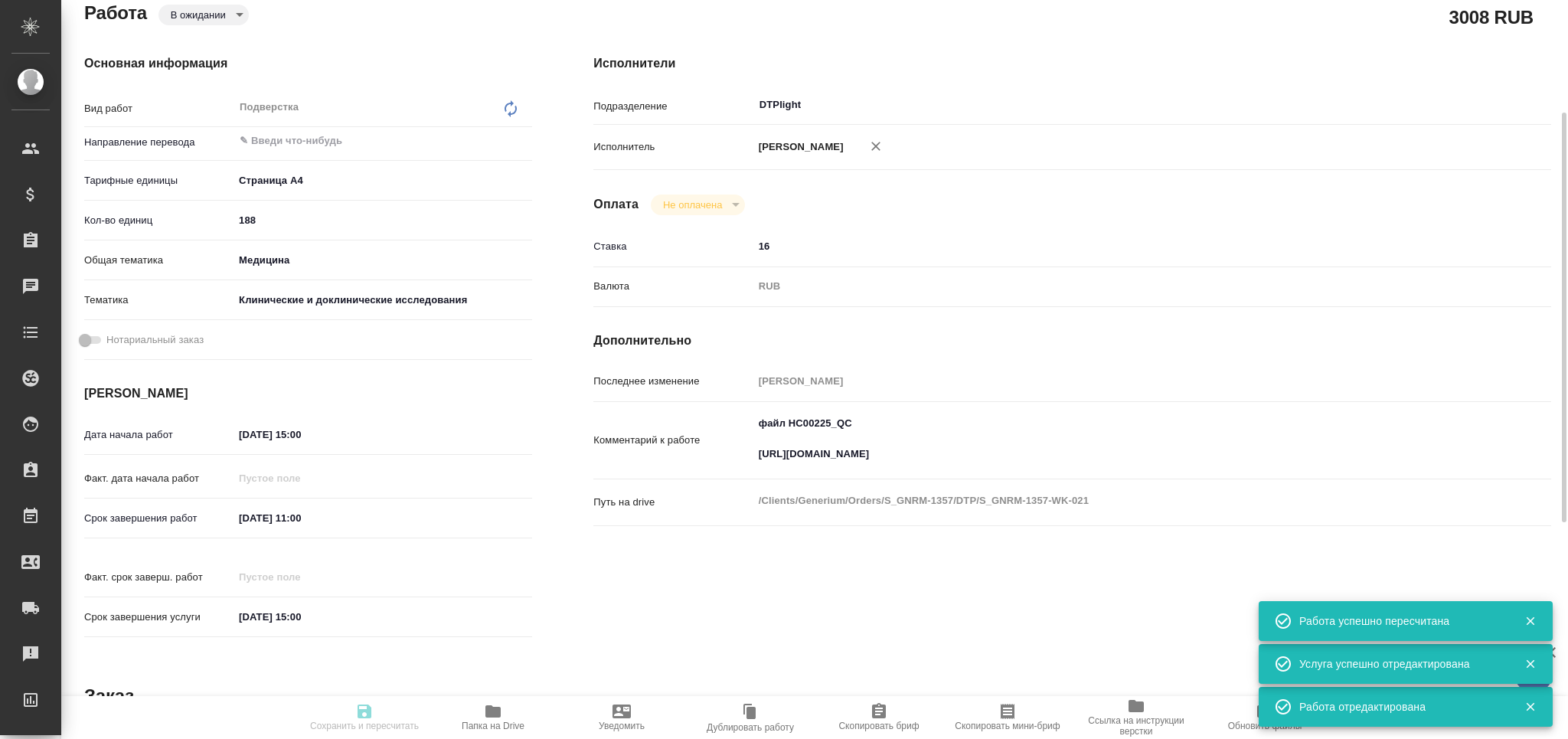
type textarea "файл НС00225_QC https://drive.awatera.com/apps/files/?dir=/Shares/Generium/Orde…"
type textarea "x"
type textarea "/Clients/Generium/Orders/S_GNRM-1357/DTP/S_GNRM-1357-WK-021"
type textarea "x"
type input "S_GNRM-1357"
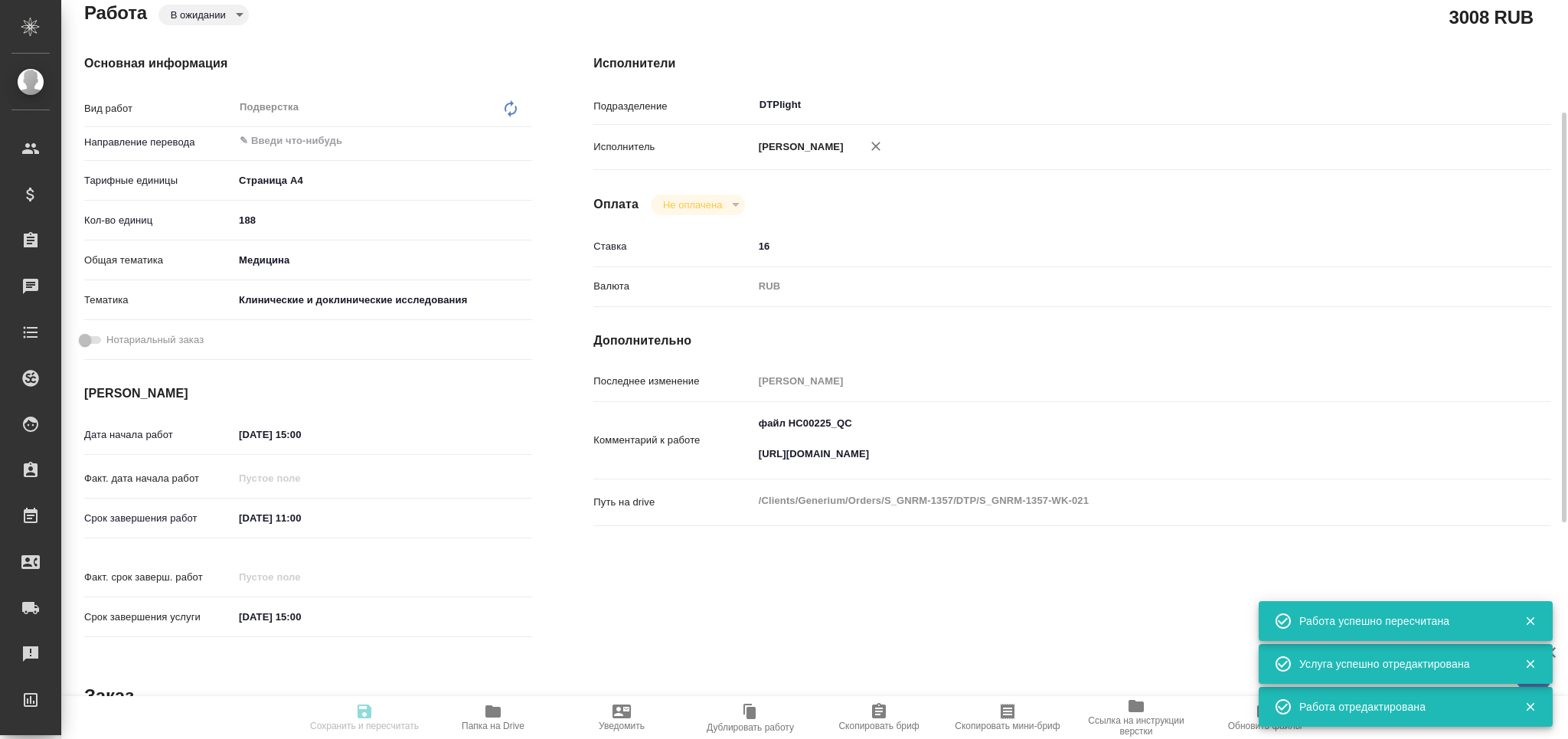
type input "Восстановление сложного макета с частичным соответствием оформлению оригинала"
type input "Приемка разверстки, Восстановление сложного макета с частичным соответствием оф…"
type input "[PERSON_NAME]"
type input "/Clients/Generium/Orders/S_GNRM-1357"
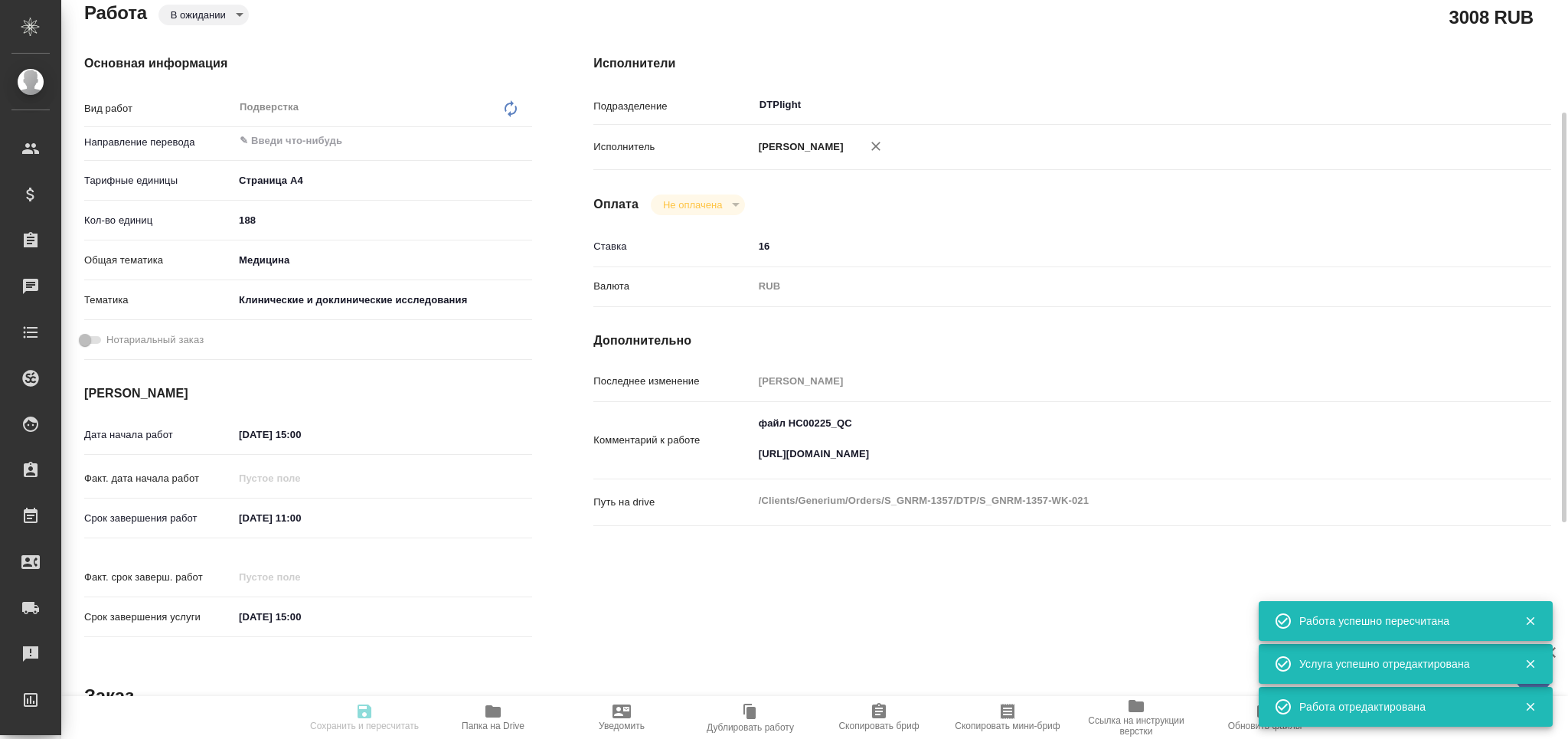
type textarea "x"
type textarea "Просим Вас взять в перевод с русского на английский язык документы по ссылке ни…"
type textarea "x"
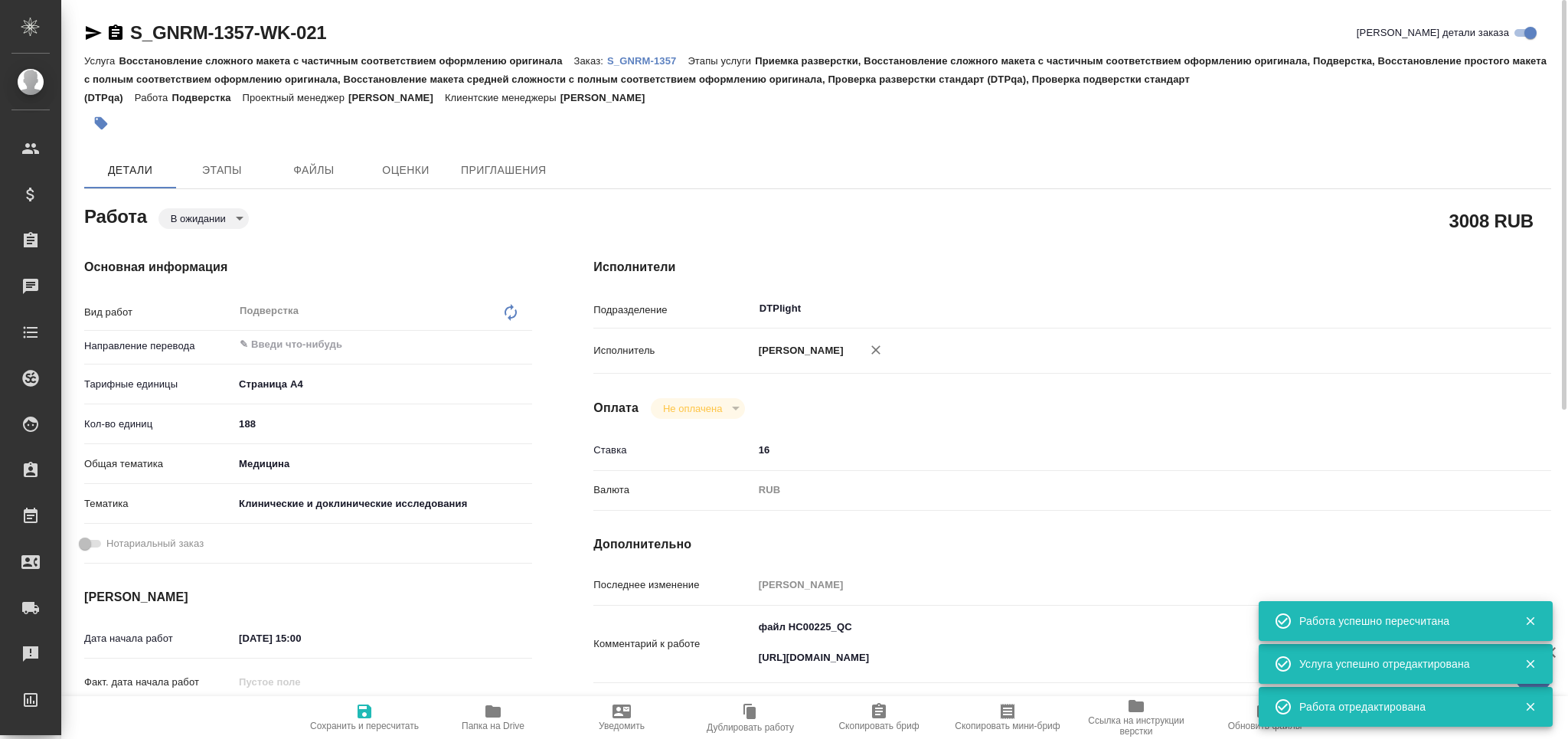
type textarea "x"
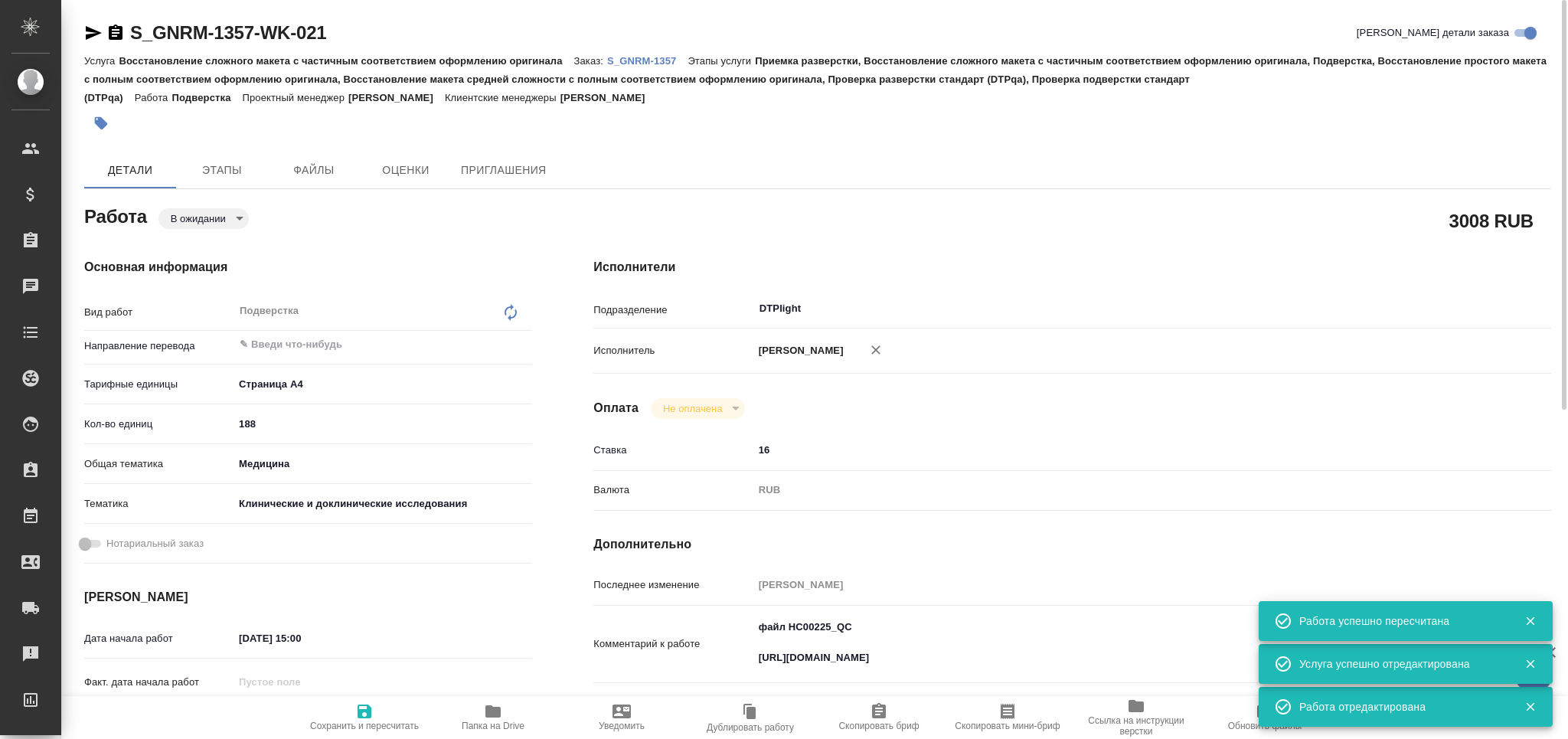
type textarea "x"
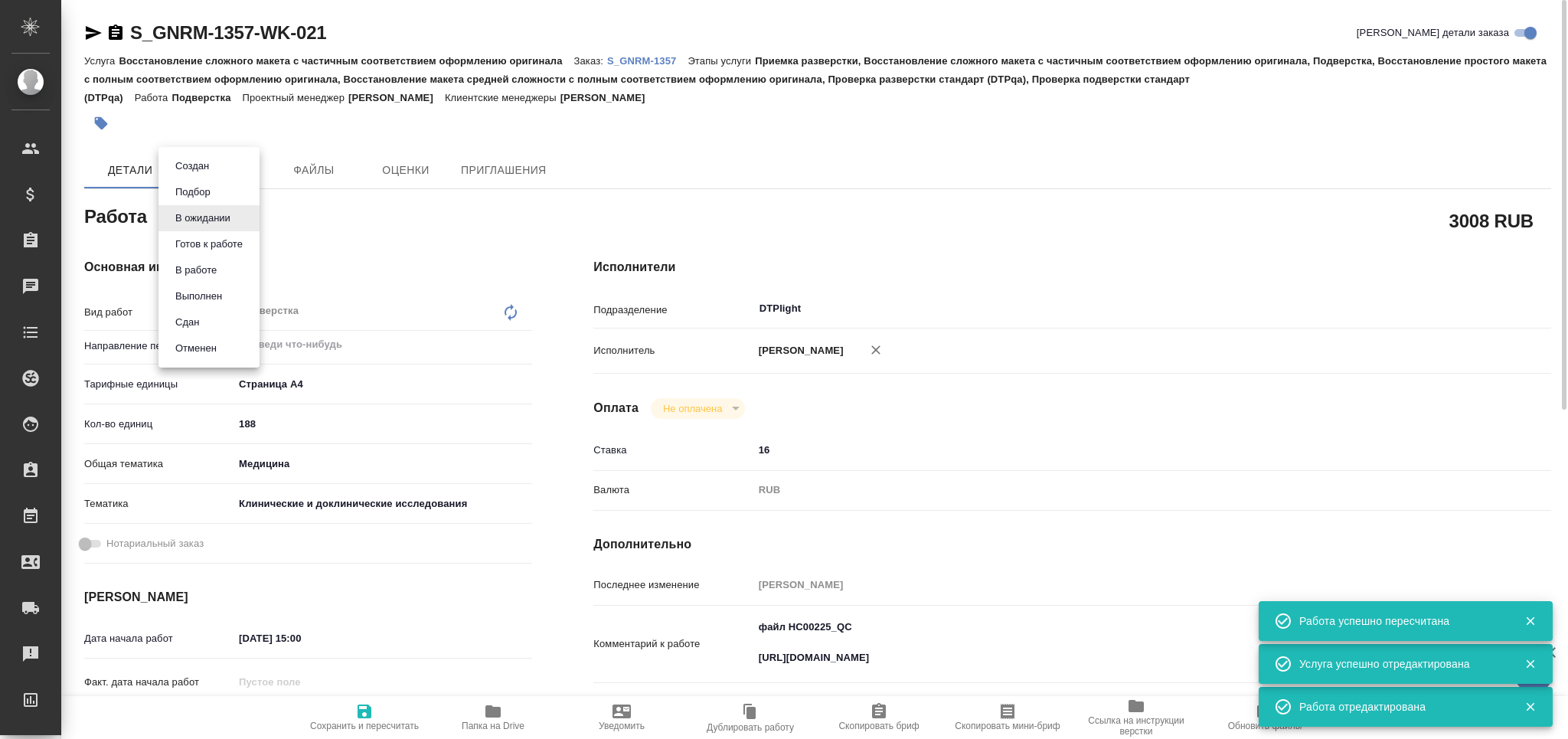
click at [216, 221] on body "🙏 .cls-1 fill:#fff; AWATERA Grabko Mariya Клиенты Спецификации Заказы 0 Чаты To…" at bounding box center [784, 369] width 1568 height 739
click at [220, 241] on button "Готов к работе" at bounding box center [209, 244] width 76 height 17
type textarea "x"
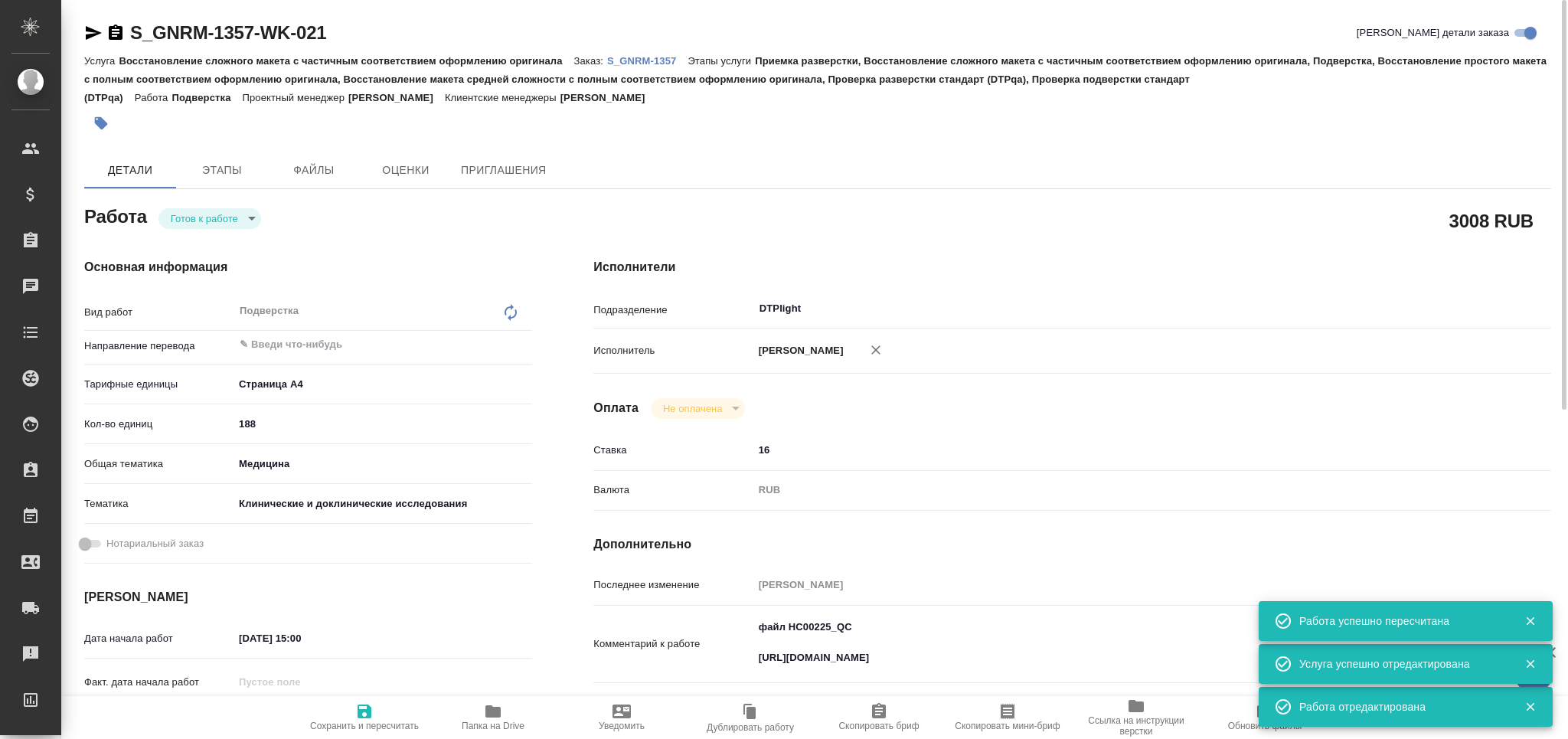
type textarea "x"
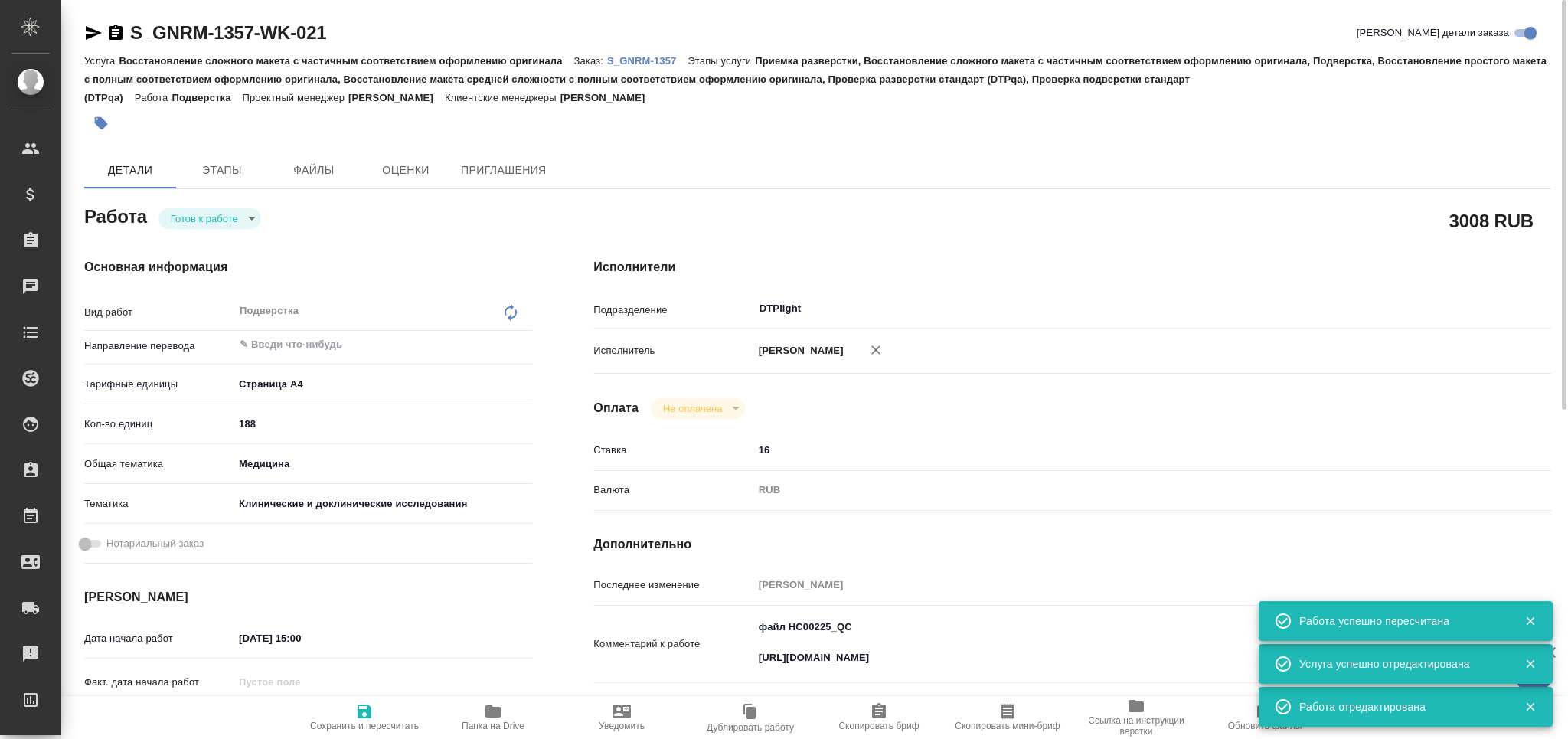
type textarea "x"
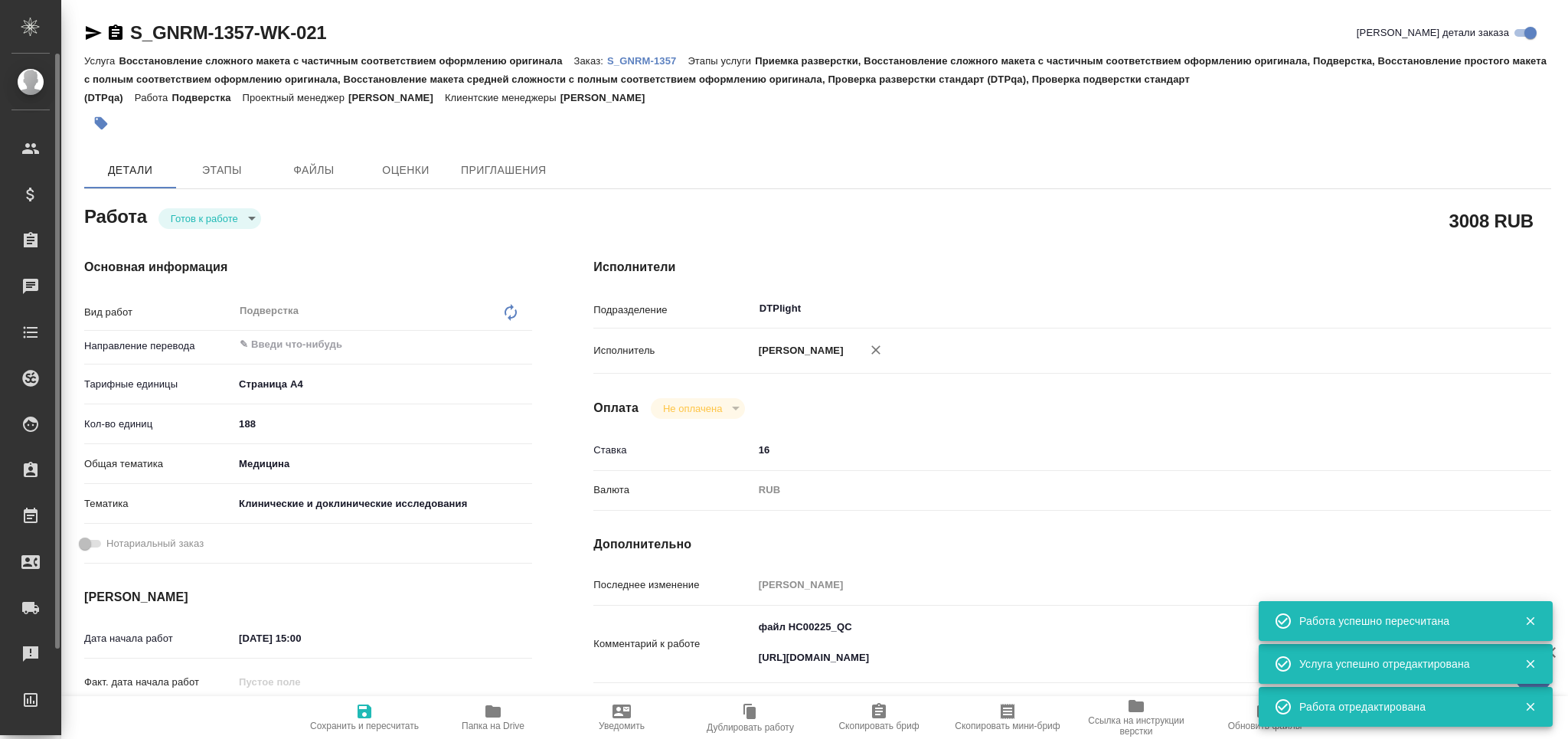
type textarea "x"
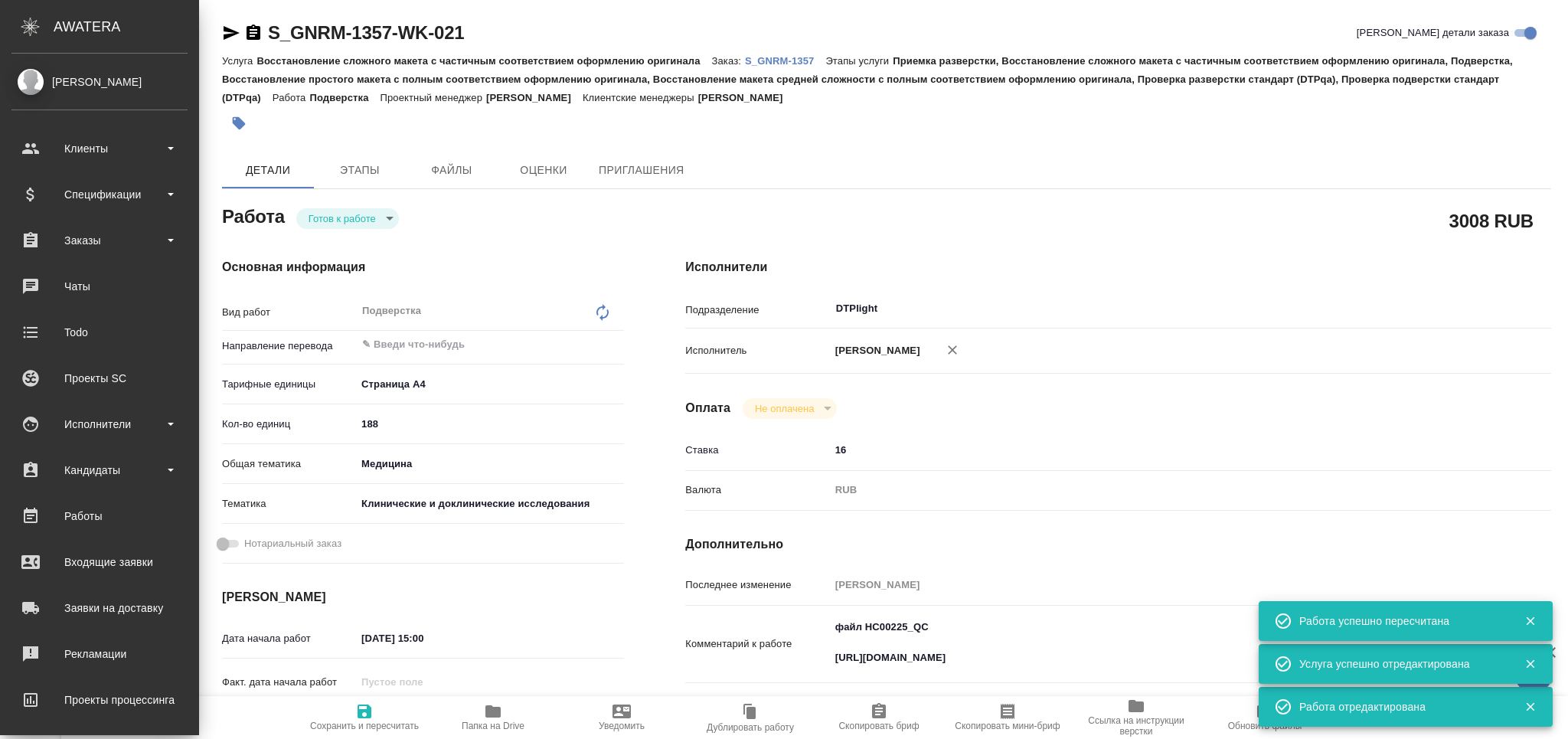
type textarea "x"
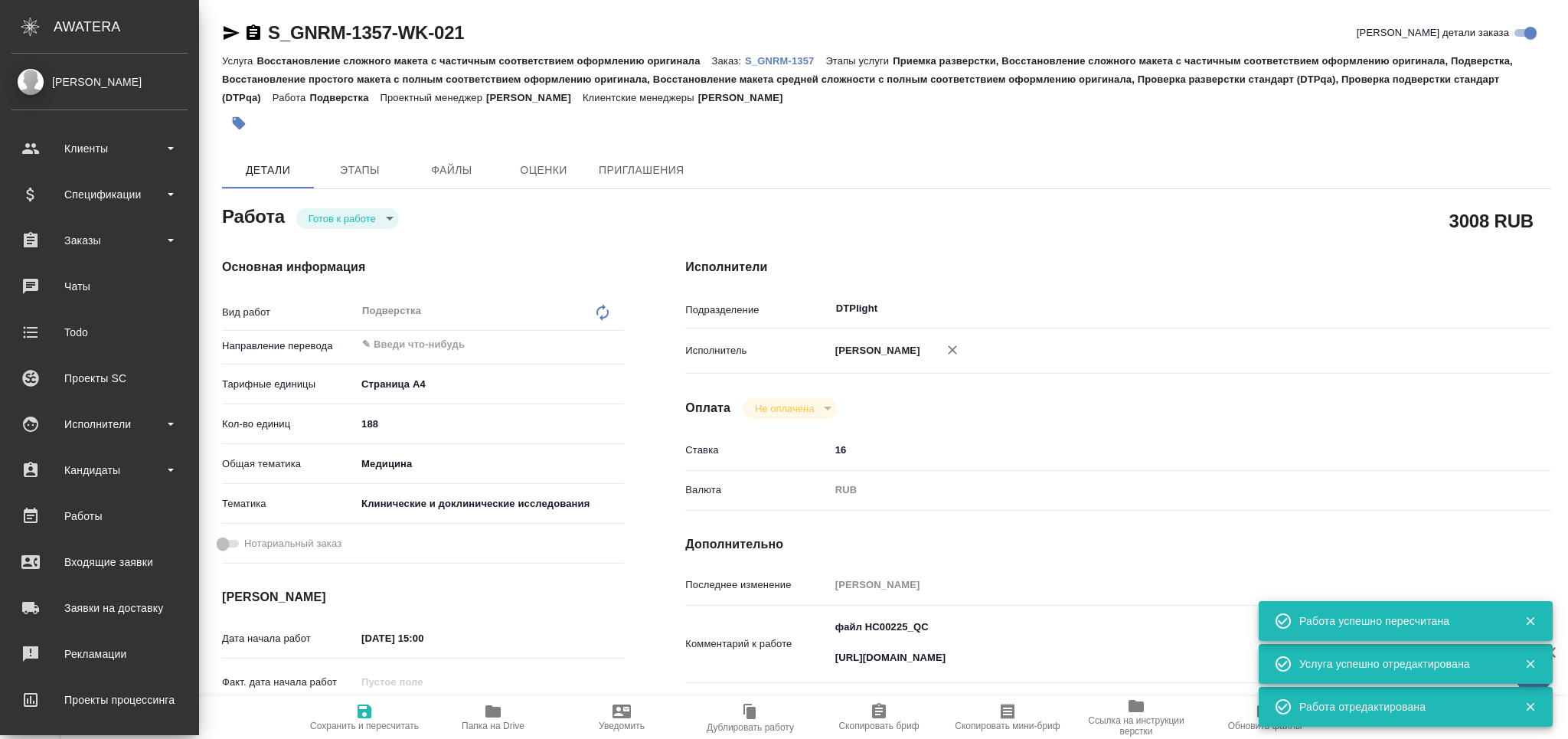
type textarea "x"
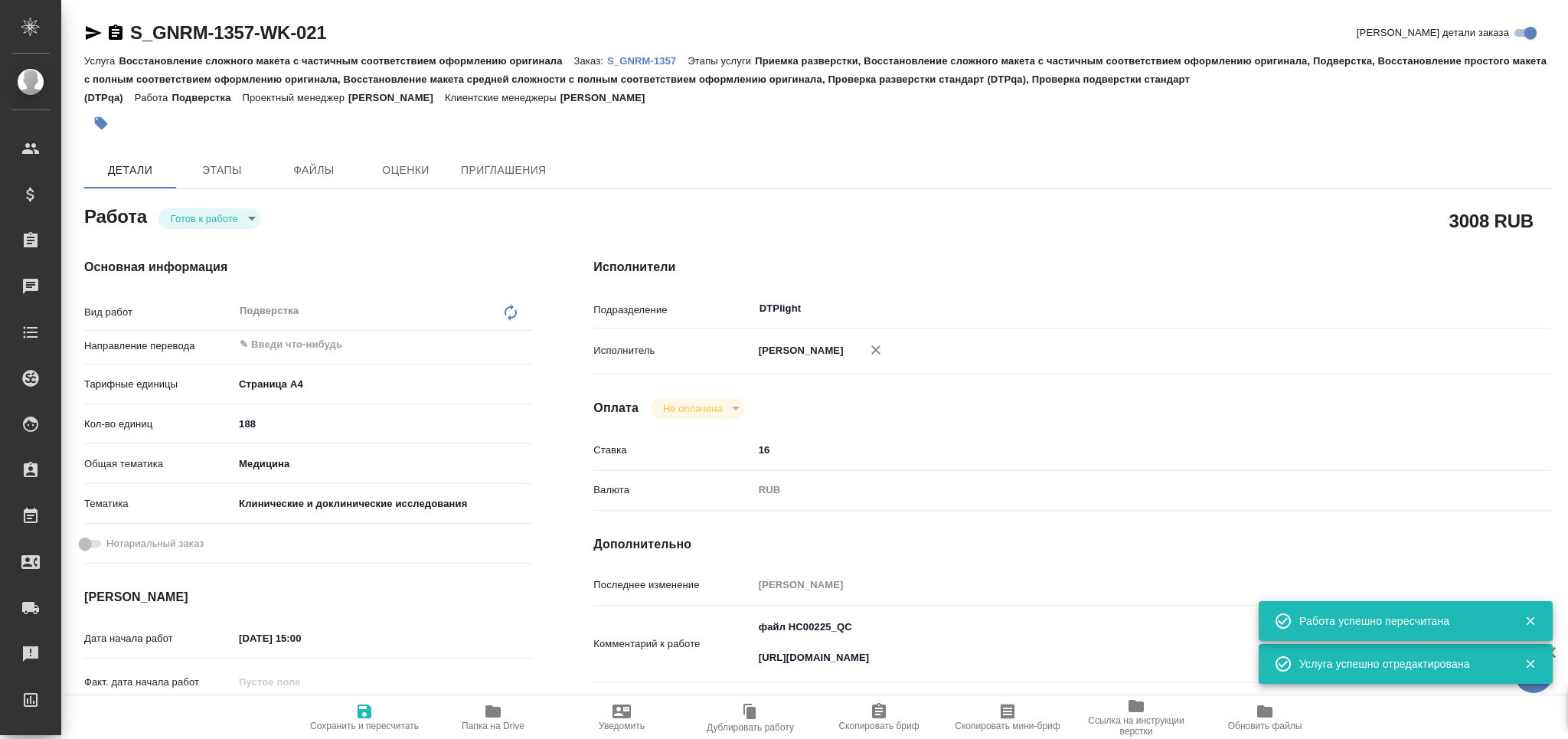
click at [96, 33] on icon "button" at bounding box center [94, 32] width 17 height 14
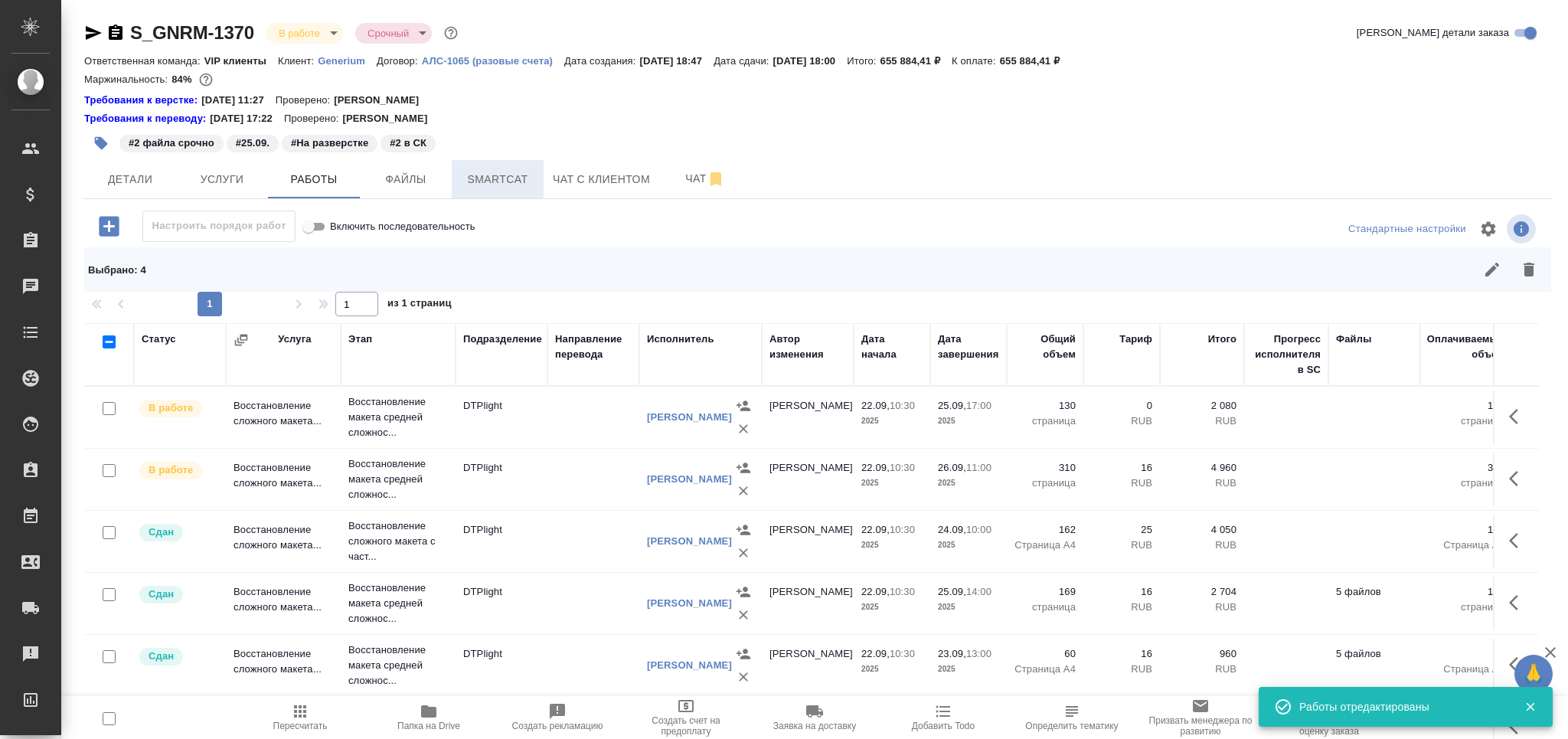
click at [488, 160] on button "Smartcat" at bounding box center [498, 179] width 92 height 39
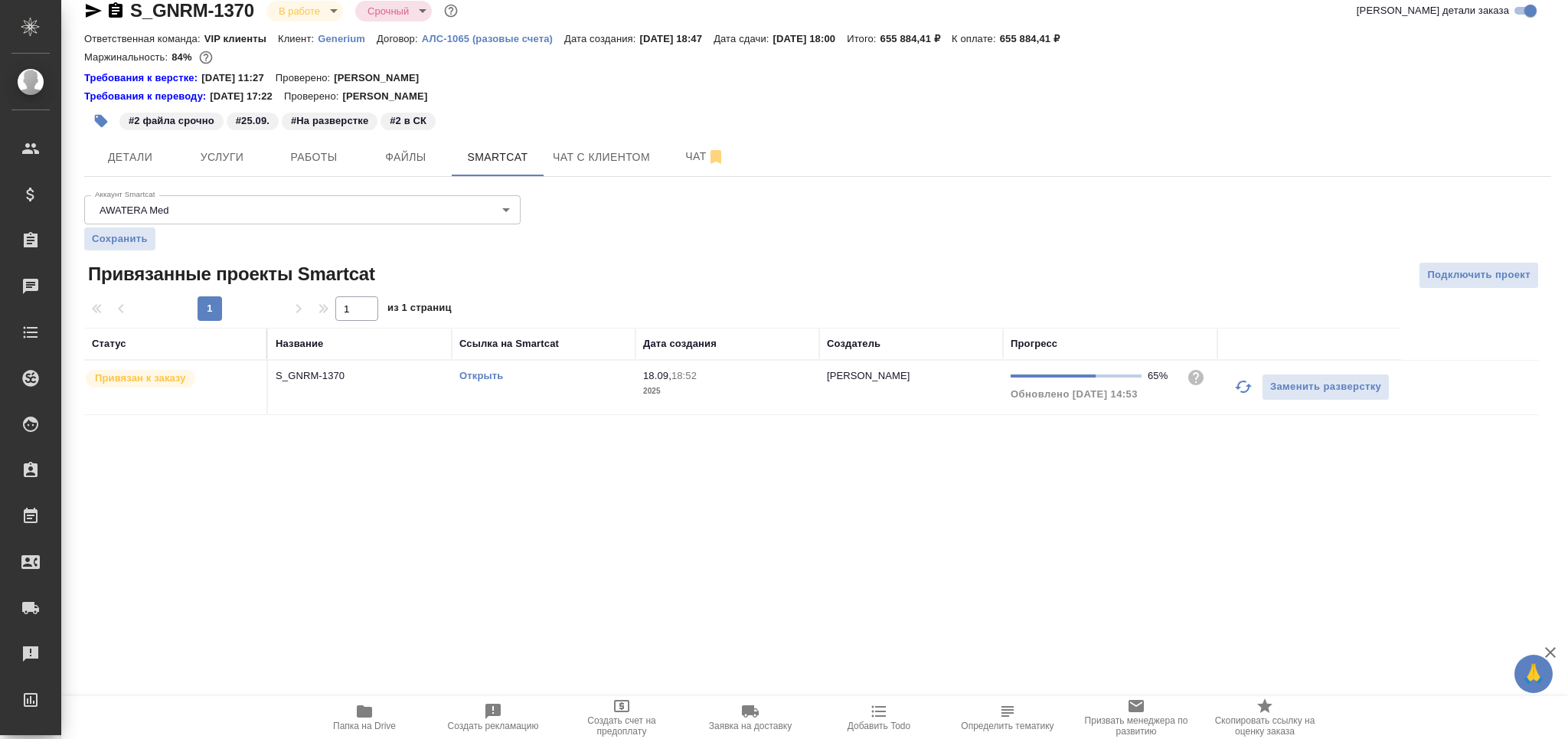
click at [480, 375] on link "Открыть" at bounding box center [481, 375] width 44 height 12
